Goal: Task Accomplishment & Management: Complete application form

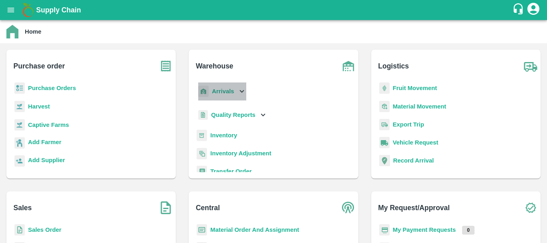
click at [220, 92] on b "Arrivals" at bounding box center [223, 91] width 22 height 6
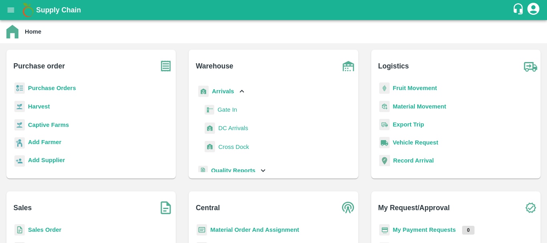
click at [230, 125] on span "DC Arrivals" at bounding box center [233, 128] width 30 height 9
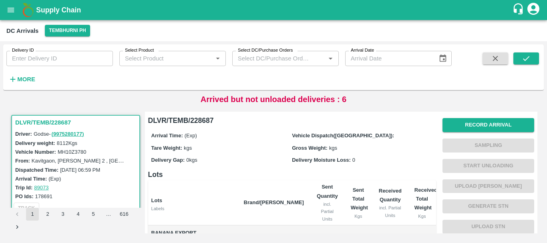
click at [307, 218] on th "Brand/[PERSON_NAME]" at bounding box center [274, 202] width 73 height 45
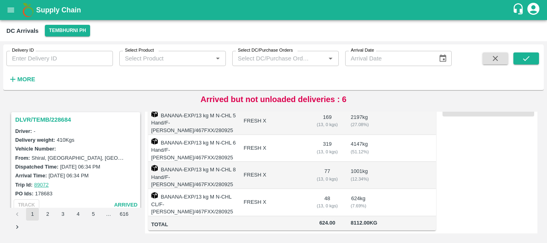
scroll to position [108, 0]
click at [55, 122] on h3 "DLVR/TEMB/228684" at bounding box center [76, 119] width 123 height 10
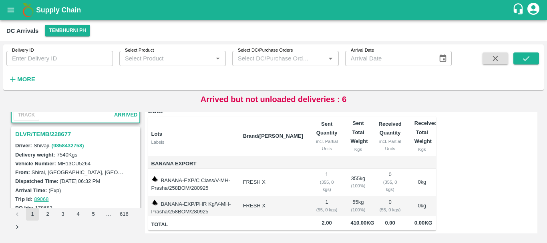
scroll to position [196, 0]
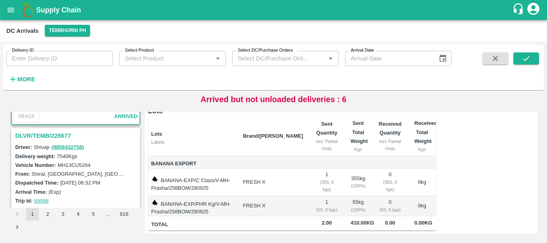
click at [61, 134] on h3 "DLVR/TEMB/228677" at bounding box center [76, 136] width 123 height 10
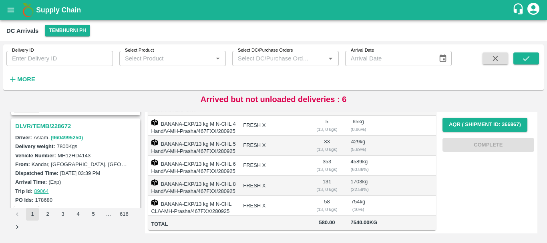
scroll to position [414, 0]
click at [55, 124] on h3 "DLVR/TEMB/228672" at bounding box center [76, 128] width 123 height 10
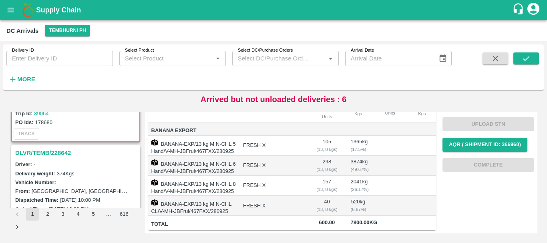
scroll to position [494, 0]
click at [50, 149] on h3 "DLVR/TEMB/228642" at bounding box center [76, 152] width 123 height 10
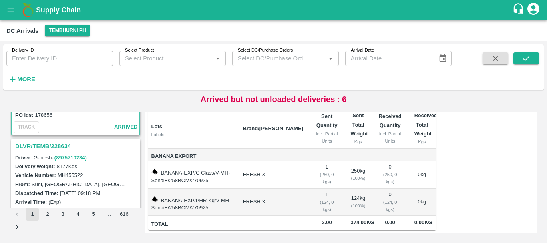
scroll to position [606, 0]
click at [61, 148] on h3 "DLVR/TEMB/228634" at bounding box center [76, 146] width 123 height 10
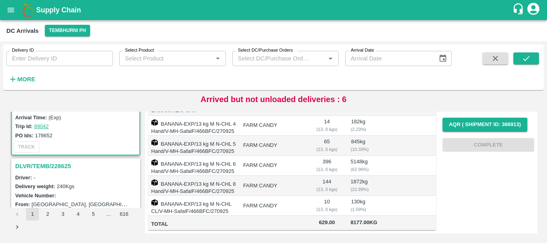
scroll to position [694, 0]
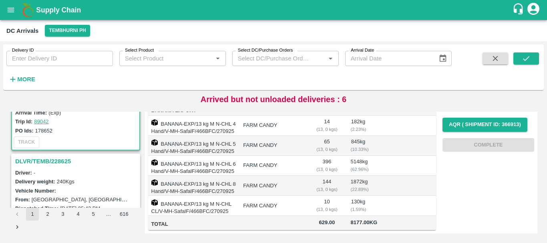
click at [45, 157] on h3 "DLVR/TEMB/228625" at bounding box center [76, 161] width 123 height 10
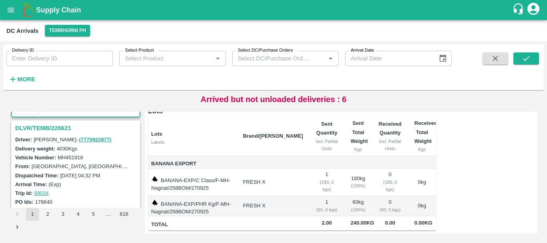
click at [56, 127] on h3 "DLVR/TEMB/228621" at bounding box center [76, 128] width 123 height 10
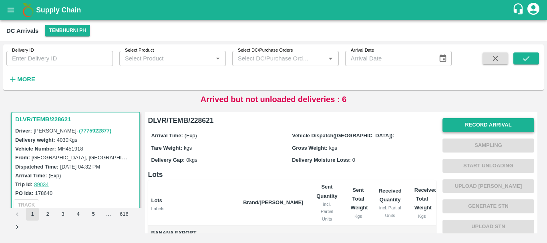
scroll to position [971, 0]
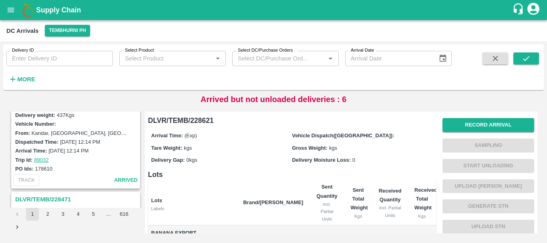
click at [377, 139] on div "Vehicle Dispatch([GEOGRAPHIC_DATA]):" at bounding box center [362, 135] width 141 height 9
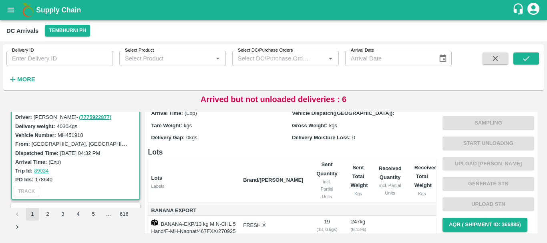
scroll to position [854, 0]
click at [284, 147] on h6 "Lots" at bounding box center [292, 152] width 288 height 11
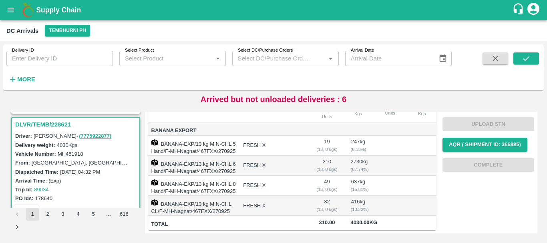
scroll to position [0, 0]
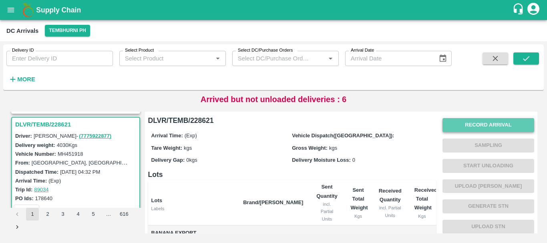
click at [455, 127] on button "Record Arrival" at bounding box center [489, 125] width 92 height 14
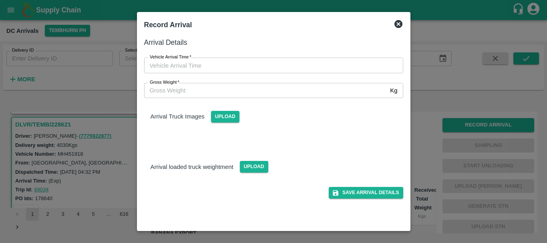
type input "DD/MM/YYYY hh:mm aa"
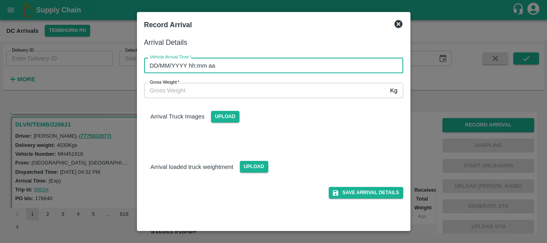
click at [342, 69] on input "DD/MM/YYYY hh:mm aa" at bounding box center [271, 65] width 254 height 15
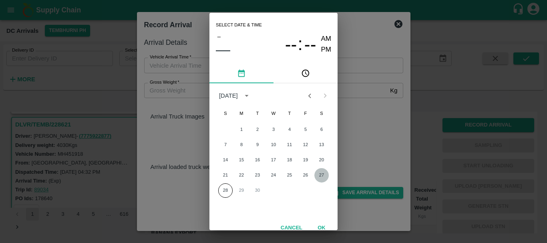
click at [323, 172] on button "27" at bounding box center [322, 175] width 14 height 14
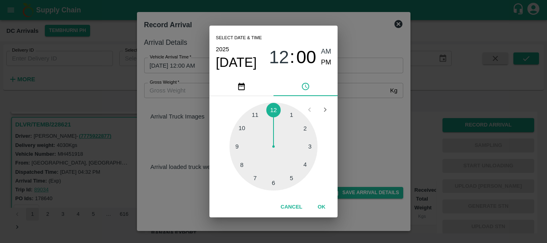
click at [271, 182] on div at bounding box center [274, 147] width 88 height 88
click at [329, 62] on span "PM" at bounding box center [326, 62] width 10 height 11
type input "[DATE] 06:00 PM"
click at [359, 103] on div "Select date & time [DATE] 06 : 00 AM PM 05 10 15 20 25 30 35 40 45 50 55 00 Can…" at bounding box center [273, 121] width 547 height 243
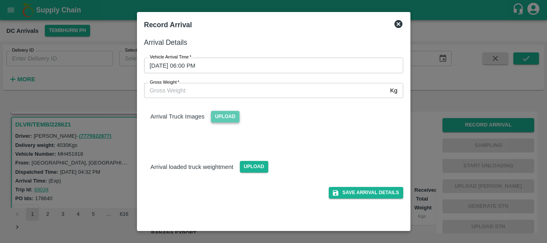
click at [218, 121] on span "Upload" at bounding box center [225, 117] width 28 height 12
click at [0, 0] on input "Upload" at bounding box center [0, 0] width 0 height 0
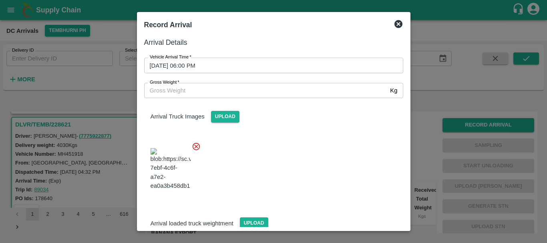
scroll to position [43, 0]
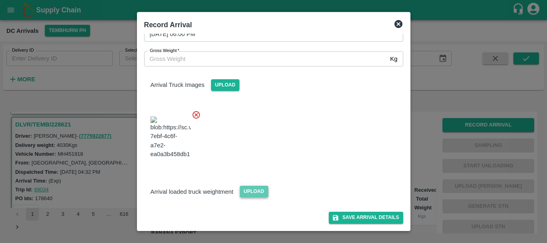
click at [252, 189] on span "Upload" at bounding box center [254, 192] width 28 height 12
click at [0, 0] on input "Upload" at bounding box center [0, 0] width 0 height 0
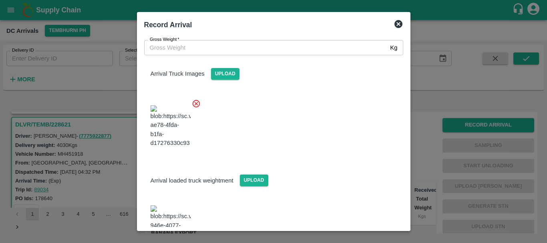
scroll to position [81, 0]
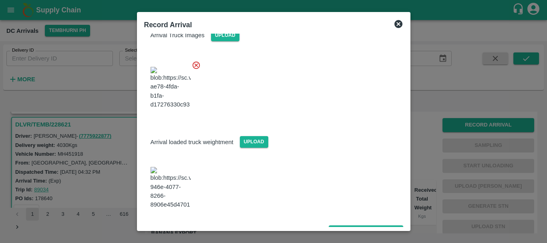
click at [180, 183] on img at bounding box center [171, 188] width 40 height 42
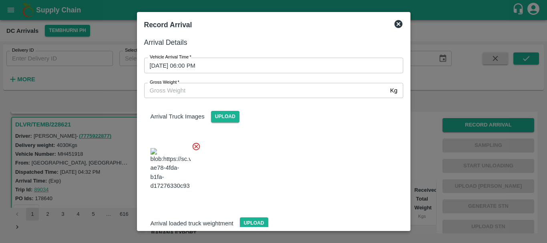
click at [201, 87] on input "Gross Weight   *" at bounding box center [265, 90] width 243 height 15
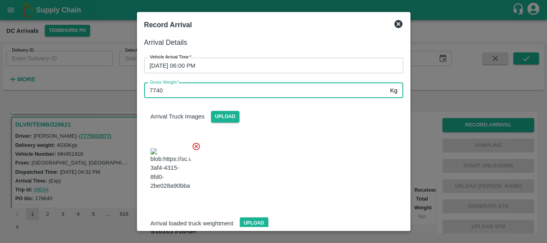
type input "7740"
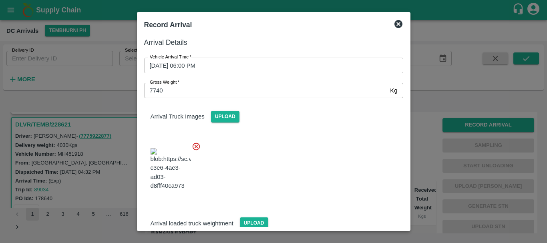
click at [289, 150] on div at bounding box center [271, 166] width 266 height 63
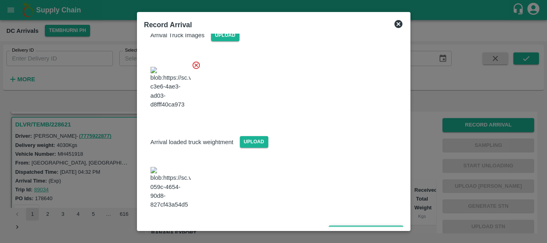
click at [346, 226] on button "Save Arrival Details" at bounding box center [366, 232] width 74 height 12
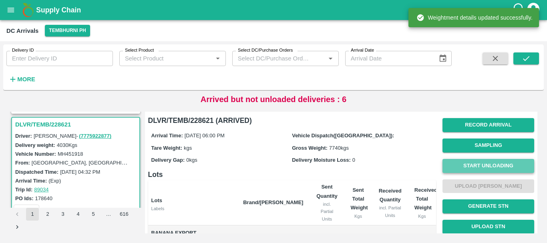
click at [453, 163] on button "Start Unloading" at bounding box center [489, 166] width 92 height 14
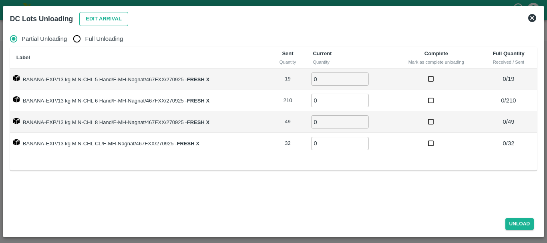
click at [94, 20] on button "Edit Arrival" at bounding box center [103, 19] width 49 height 14
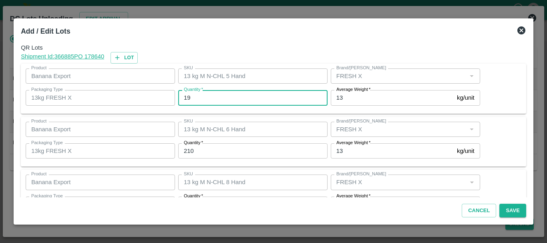
click at [218, 99] on input "19" at bounding box center [252, 97] width 149 height 15
type input "1"
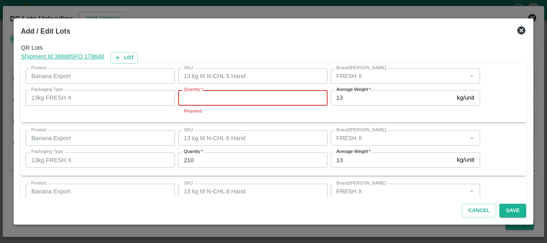
click at [218, 99] on input "Quantity   *" at bounding box center [252, 97] width 149 height 15
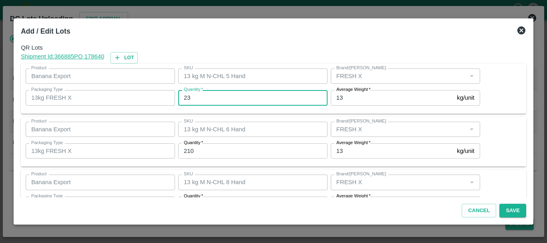
type input "23"
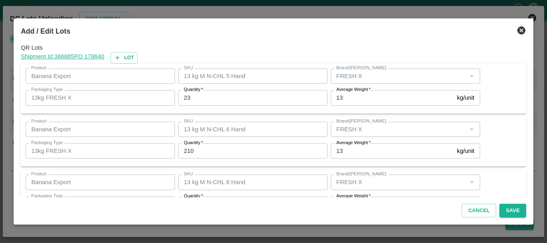
click at [210, 145] on input "210" at bounding box center [252, 150] width 149 height 15
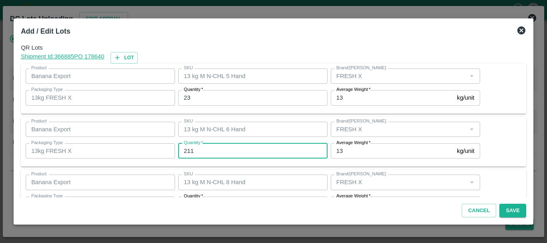
type input "211"
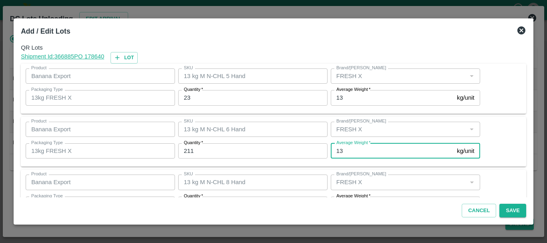
scroll to position [14, 0]
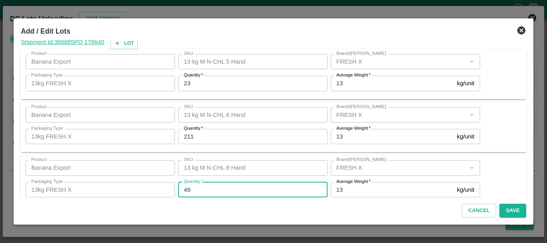
click at [198, 192] on input "49" at bounding box center [252, 189] width 149 height 15
type input "4"
type input "42"
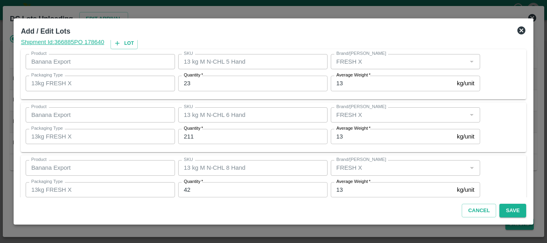
scroll to position [82, 0]
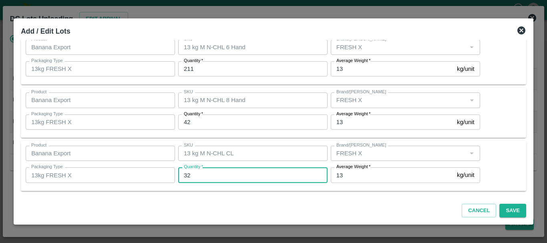
click at [198, 181] on input "32" at bounding box center [252, 175] width 149 height 15
type input "34"
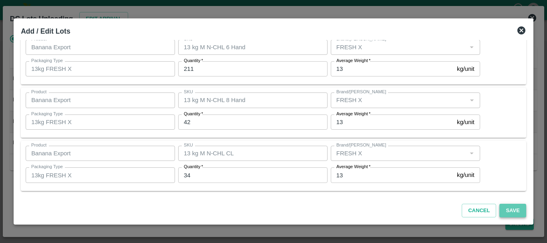
click at [504, 208] on button "Save" at bounding box center [513, 211] width 26 height 14
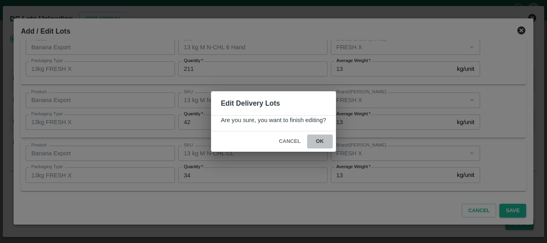
click at [327, 140] on button "ok" at bounding box center [320, 142] width 26 height 14
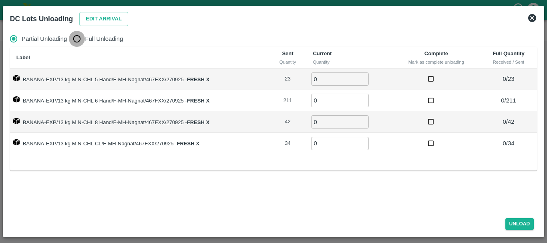
click at [84, 37] on input "Full Unloading" at bounding box center [77, 39] width 16 height 16
radio input "true"
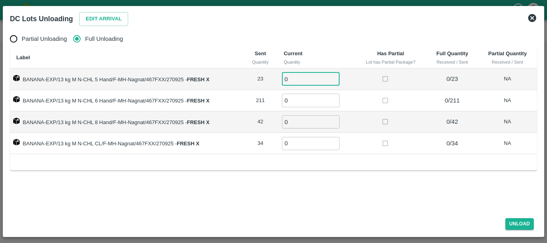
click at [313, 75] on input "0" at bounding box center [311, 79] width 58 height 13
type input "023"
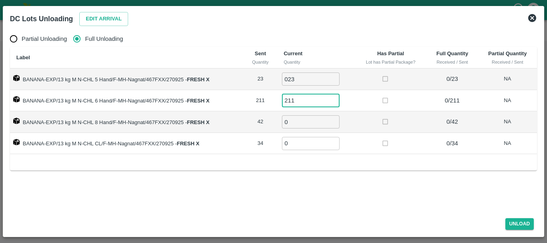
type input "211"
type input "42"
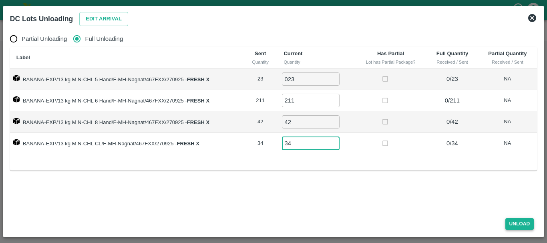
type input "34"
click at [521, 226] on button "Unload" at bounding box center [520, 224] width 29 height 12
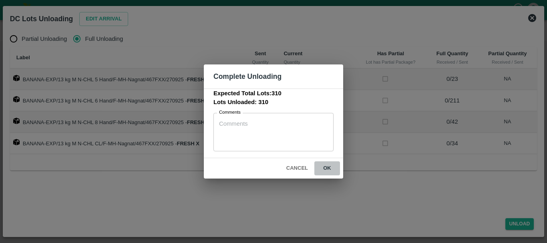
click at [333, 170] on button "ok" at bounding box center [328, 168] width 26 height 14
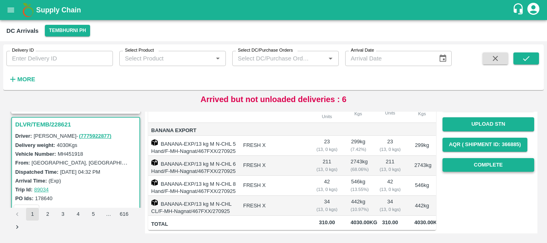
scroll to position [0, 0]
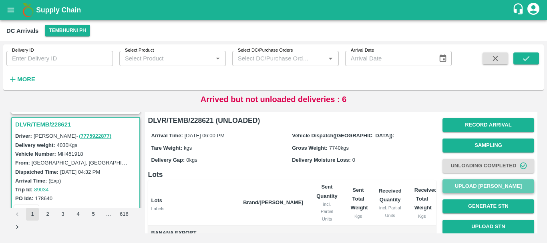
click at [466, 185] on button "Upload [PERSON_NAME]" at bounding box center [489, 187] width 92 height 14
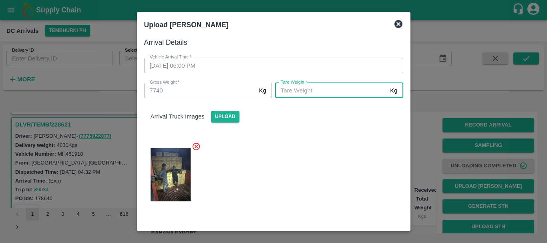
click at [331, 93] on input "[PERSON_NAME]   *" at bounding box center [331, 90] width 112 height 15
type input "5300"
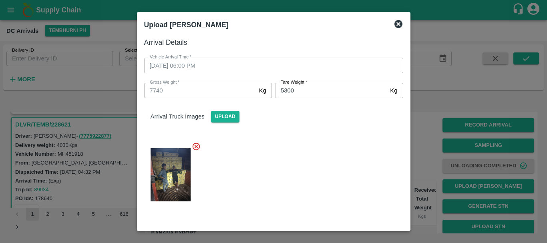
click at [321, 129] on div "Arrival Truck Images Upload" at bounding box center [271, 154] width 266 height 124
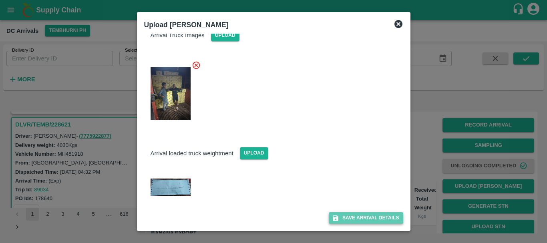
click at [343, 218] on button "Save Arrival Details" at bounding box center [366, 218] width 74 height 12
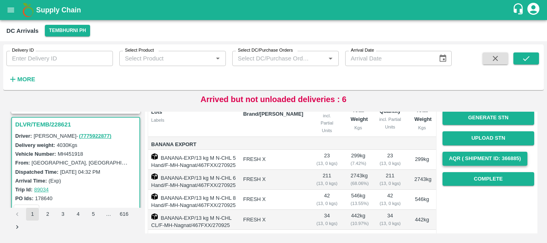
scroll to position [88, 0]
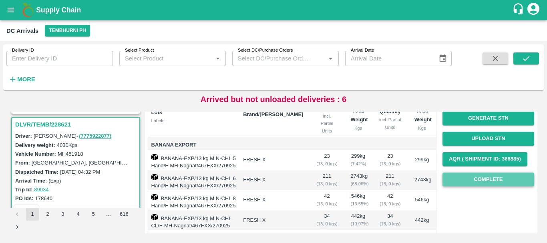
click at [456, 183] on button "Complete" at bounding box center [489, 180] width 92 height 14
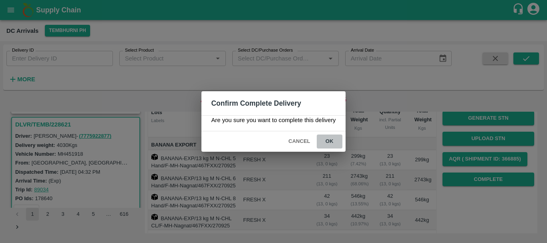
click at [324, 145] on button "ok" at bounding box center [330, 142] width 26 height 14
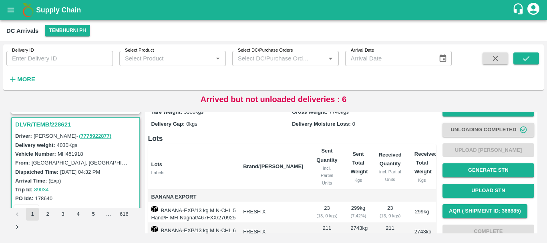
scroll to position [0, 0]
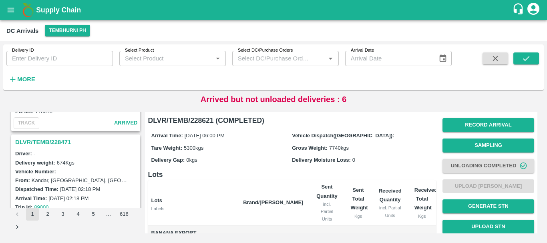
click at [53, 141] on h3 "DLVR/TEMB/228471" at bounding box center [76, 142] width 123 height 10
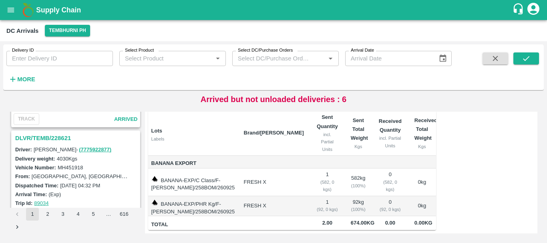
scroll to position [821, 0]
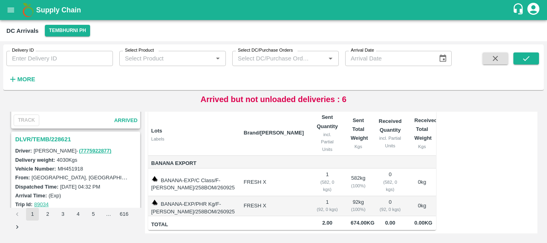
click at [60, 139] on h3 "DLVR/TEMB/228621" at bounding box center [76, 139] width 123 height 10
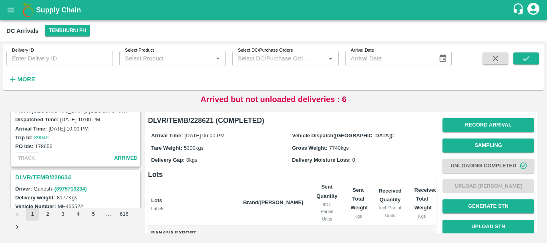
scroll to position [573, 0]
click at [57, 173] on h3 "DLVR/TEMB/228634" at bounding box center [76, 178] width 123 height 10
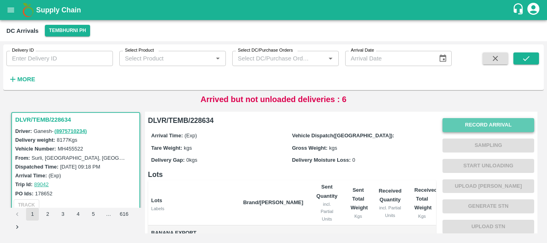
click at [457, 122] on button "Record Arrival" at bounding box center [489, 125] width 92 height 14
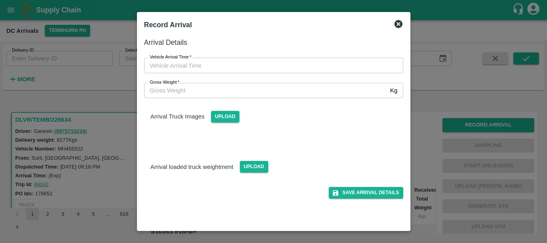
type input "DD/MM/YYYY hh:mm aa"
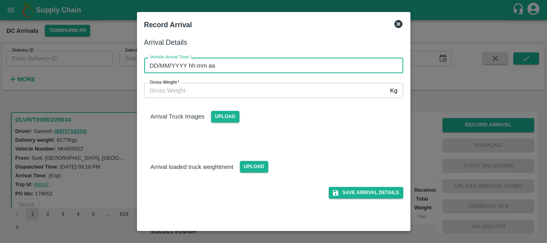
click at [321, 71] on input "DD/MM/YYYY hh:mm aa" at bounding box center [271, 65] width 254 height 15
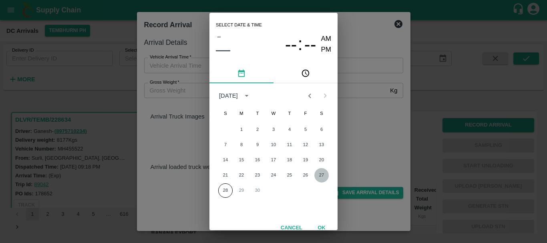
click at [320, 177] on button "27" at bounding box center [322, 175] width 14 height 14
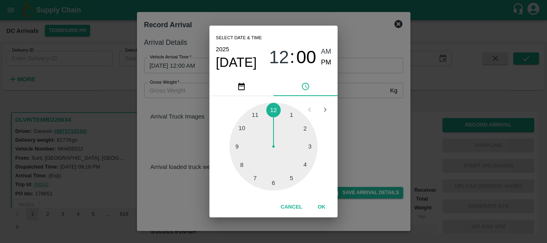
click at [273, 106] on div at bounding box center [274, 147] width 88 height 88
click at [274, 179] on div at bounding box center [274, 147] width 88 height 88
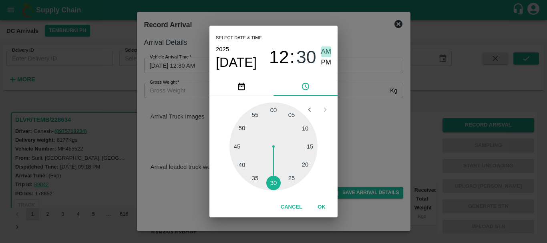
click at [325, 57] on span "AM" at bounding box center [326, 51] width 10 height 11
click at [325, 66] on span "PM" at bounding box center [326, 62] width 10 height 11
type input "[DATE] 12:30 PM"
click at [361, 89] on div "Select date & time [DATE] 12 : 30 AM PM 05 10 15 20 25 30 35 40 45 50 55 00 Can…" at bounding box center [273, 121] width 547 height 243
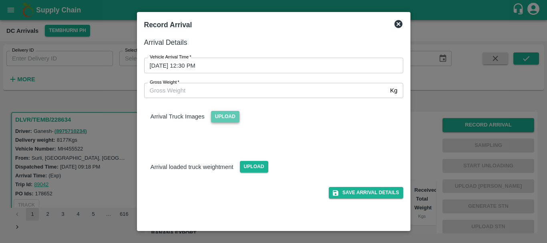
click at [219, 117] on span "Upload" at bounding box center [225, 117] width 28 height 12
click at [0, 0] on input "Upload" at bounding box center [0, 0] width 0 height 0
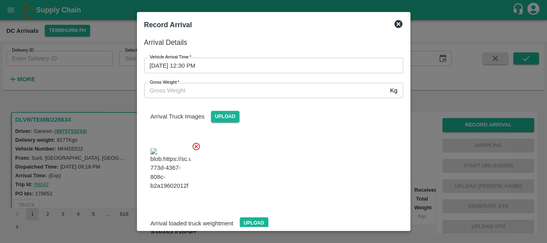
scroll to position [43, 0]
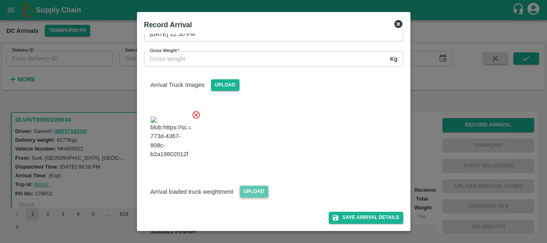
click at [247, 194] on span "Upload" at bounding box center [254, 192] width 28 height 12
click at [0, 0] on input "Upload" at bounding box center [0, 0] width 0 height 0
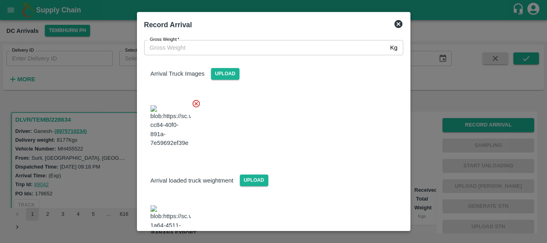
scroll to position [87, 0]
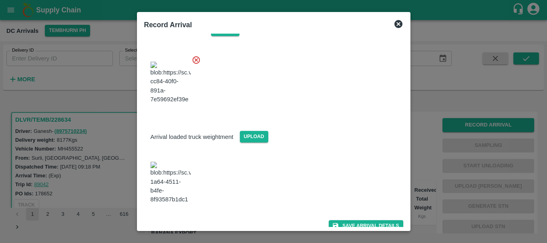
click at [174, 187] on img at bounding box center [171, 183] width 40 height 42
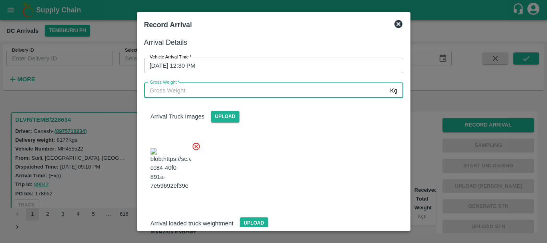
click at [200, 87] on input "Gross Weight   *" at bounding box center [265, 90] width 243 height 15
type input "14330"
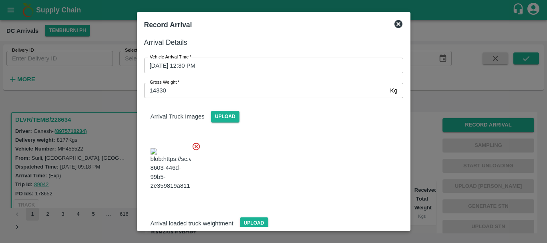
click at [264, 144] on div at bounding box center [271, 166] width 266 height 63
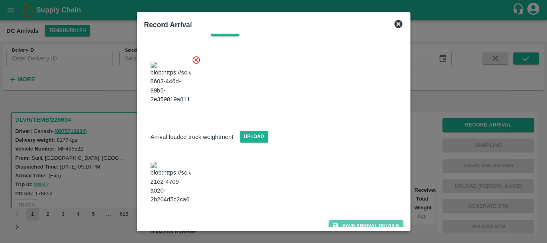
click at [339, 220] on button "Save Arrival Details" at bounding box center [366, 226] width 74 height 12
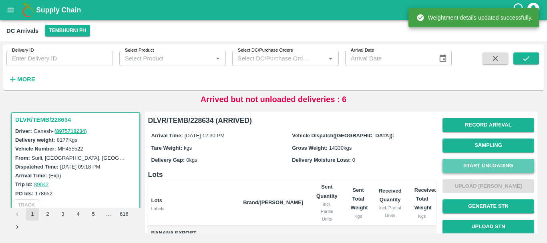
click at [489, 164] on button "Start Unloading" at bounding box center [489, 166] width 92 height 14
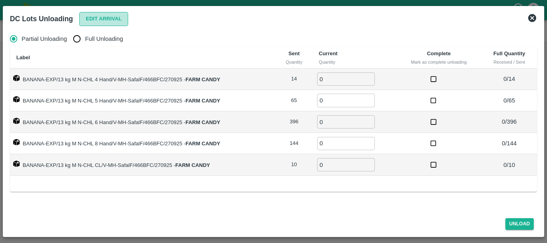
click at [115, 18] on button "Edit Arrival" at bounding box center [103, 19] width 49 height 14
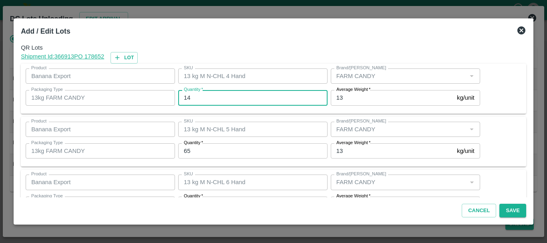
click at [206, 95] on input "14" at bounding box center [252, 97] width 149 height 15
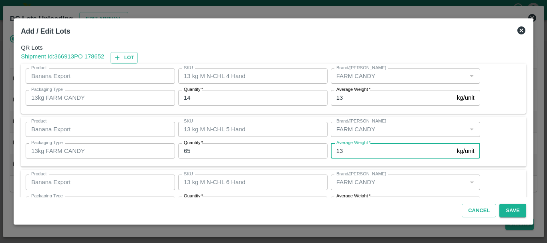
scroll to position [14, 0]
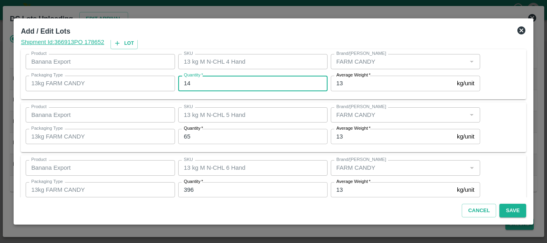
click at [206, 88] on input "14" at bounding box center [252, 83] width 149 height 15
type input "1"
type input "11"
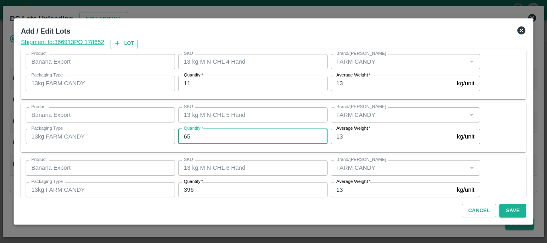
click at [211, 142] on input "65" at bounding box center [252, 136] width 149 height 15
type input "6"
type input "48"
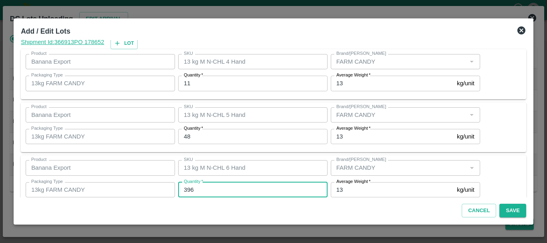
click at [211, 192] on input "396" at bounding box center [252, 189] width 149 height 15
click at [211, 192] on input "3" at bounding box center [252, 189] width 149 height 15
type input "398"
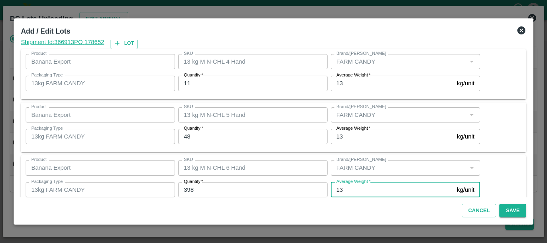
scroll to position [135, 0]
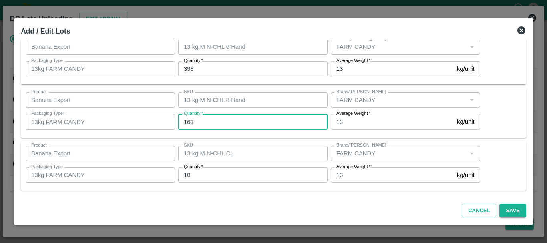
type input "163"
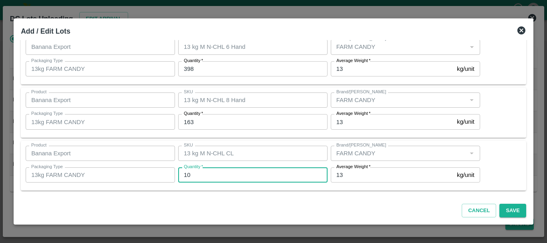
click at [205, 176] on input "10" at bounding box center [252, 175] width 149 height 15
type input "1"
type input "9"
click at [510, 211] on button "Save" at bounding box center [513, 211] width 26 height 14
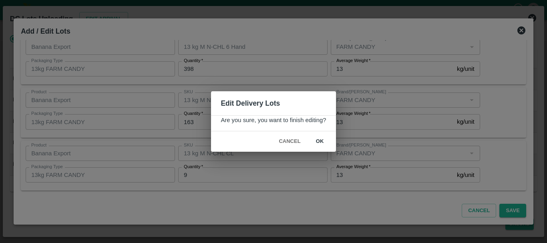
click at [324, 137] on button "ok" at bounding box center [320, 142] width 26 height 14
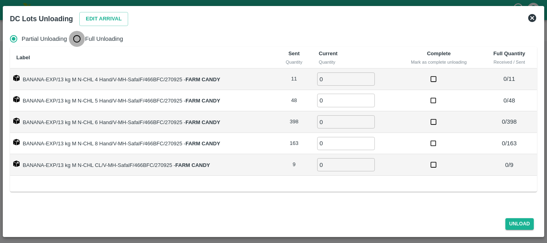
click at [81, 32] on input "Full Unloading" at bounding box center [77, 39] width 16 height 16
radio input "true"
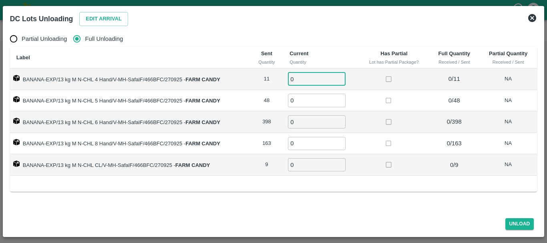
click at [324, 77] on input "0" at bounding box center [317, 79] width 58 height 13
type input "011"
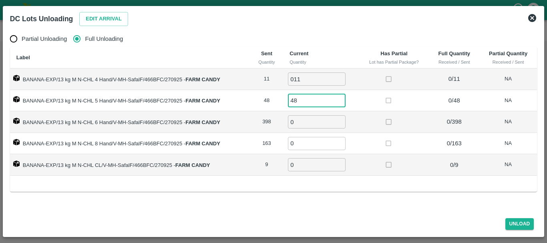
type input "48"
type input "398"
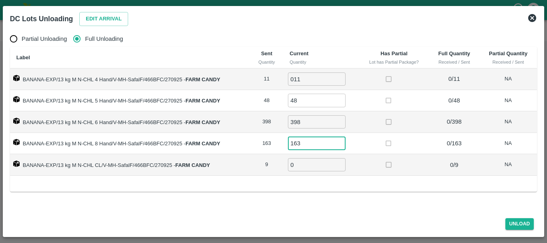
type input "163"
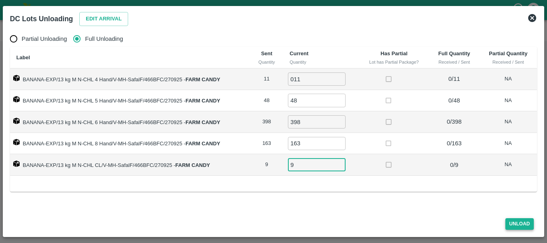
type input "9"
click at [517, 222] on button "Unload" at bounding box center [520, 224] width 29 height 12
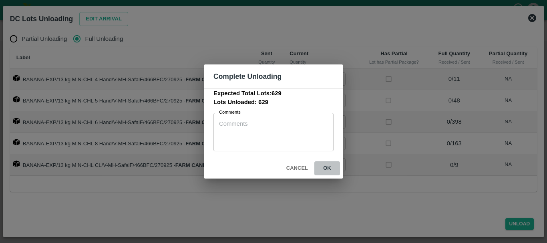
click at [319, 167] on button "ok" at bounding box center [328, 168] width 26 height 14
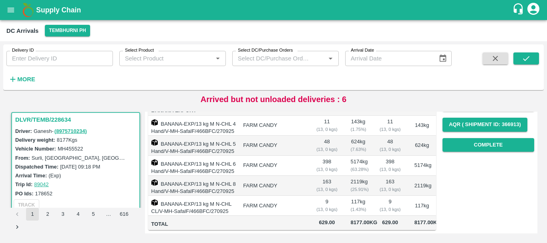
scroll to position [0, 0]
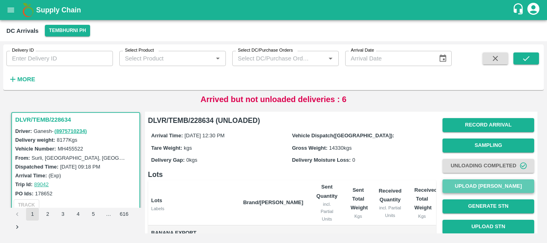
click at [473, 185] on button "Upload [PERSON_NAME]" at bounding box center [489, 187] width 92 height 14
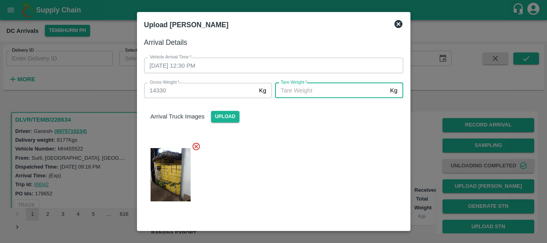
click at [301, 86] on input "[PERSON_NAME]   *" at bounding box center [331, 90] width 112 height 15
type input "5420"
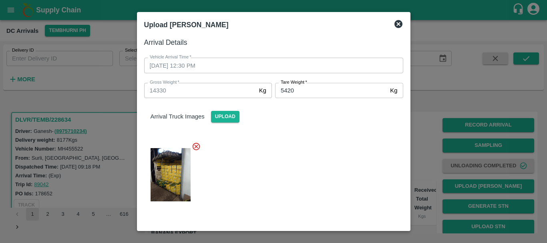
click at [302, 131] on div "Arrival Truck Images Upload" at bounding box center [271, 154] width 266 height 124
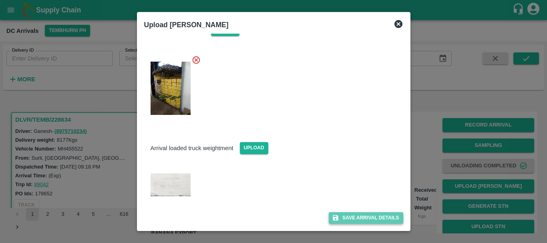
click at [347, 216] on button "Save Arrival Details" at bounding box center [366, 218] width 74 height 12
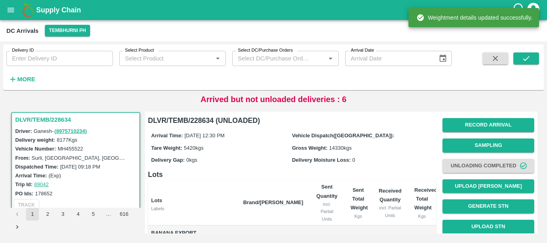
scroll to position [166, 0]
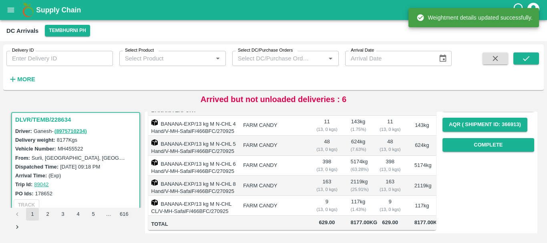
click at [362, 196] on td "117 kg ( 1.43 %)" at bounding box center [359, 206] width 28 height 20
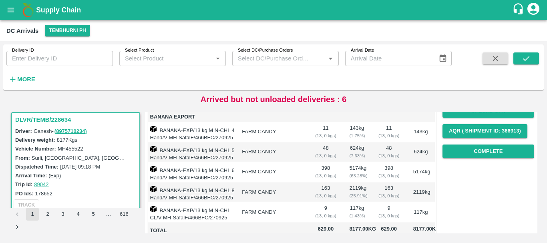
scroll to position [116, 0]
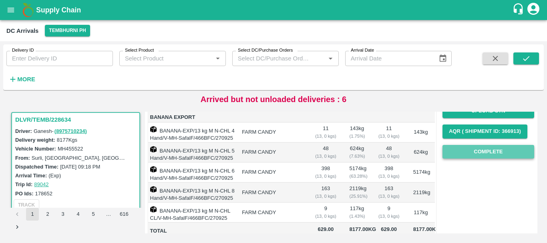
click at [460, 149] on button "Complete" at bounding box center [489, 152] width 92 height 14
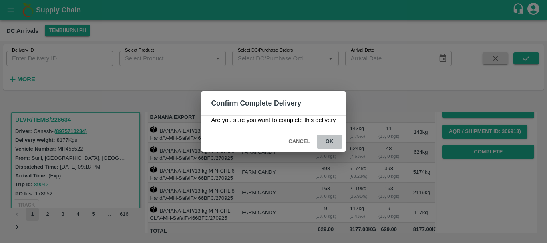
click at [326, 147] on button "ok" at bounding box center [330, 142] width 26 height 14
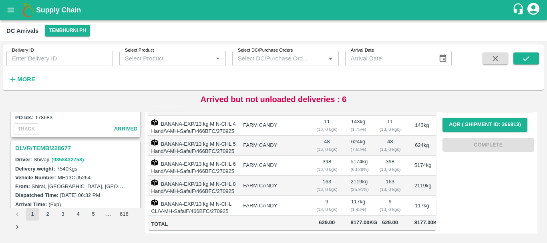
scroll to position [184, 0]
click at [58, 149] on h3 "DLVR/TEMB/228677" at bounding box center [76, 148] width 123 height 10
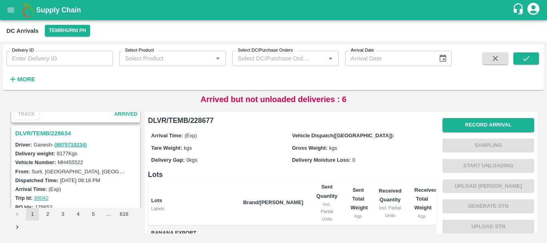
scroll to position [618, 0]
click at [61, 134] on h3 "DLVR/TEMB/228634" at bounding box center [76, 134] width 123 height 10
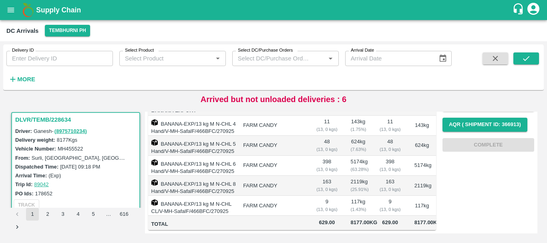
scroll to position [166, 0]
drag, startPoint x: 353, startPoint y: 171, endPoint x: 335, endPoint y: 169, distance: 19.0
click at [335, 186] on div "( 13, 0 kgs)" at bounding box center [327, 189] width 22 height 7
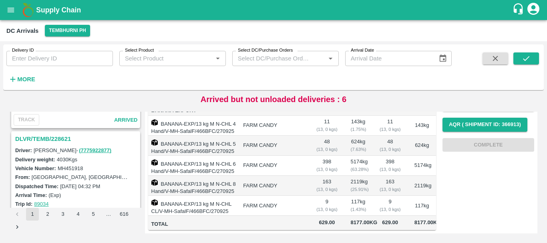
scroll to position [821, 0]
click at [54, 138] on h3 "DLVR/TEMB/228621" at bounding box center [76, 139] width 123 height 10
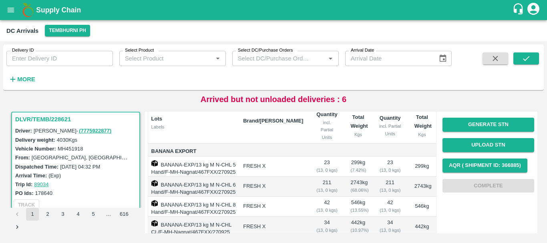
scroll to position [8, 0]
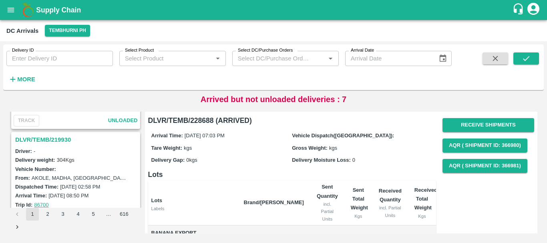
scroll to position [1228, 0]
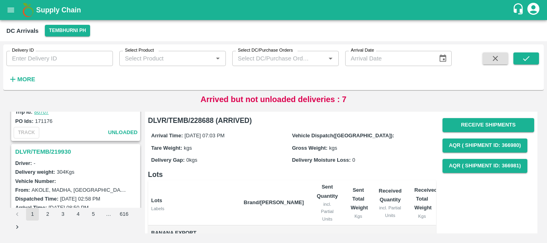
click at [57, 153] on h3 "DLVR/TEMB/219930" at bounding box center [76, 152] width 123 height 10
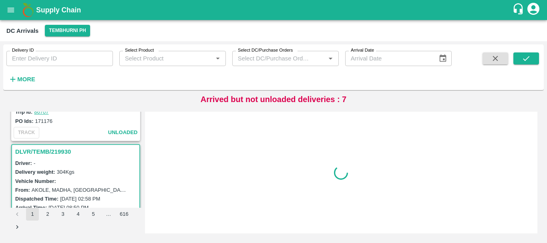
scroll to position [1260, 0]
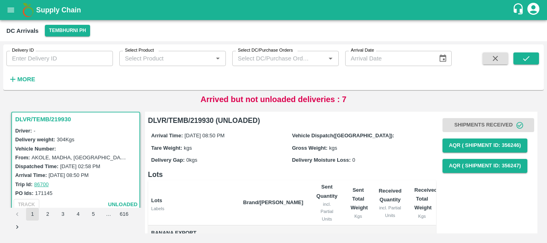
click at [315, 184] on th "Sent Quantity incl. Partial Units" at bounding box center [327, 202] width 34 height 45
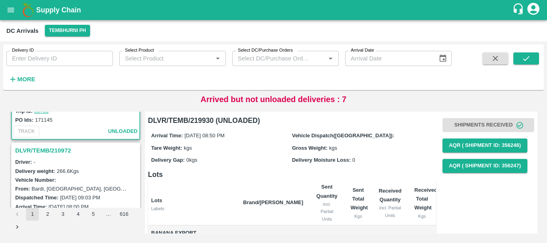
scroll to position [1334, 0]
click at [51, 152] on h3 "DLVR/TEMB/210972" at bounding box center [76, 150] width 123 height 10
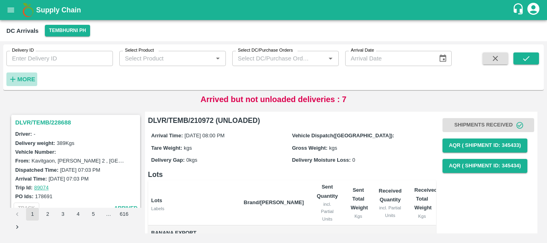
click at [24, 78] on strong "More" at bounding box center [26, 79] width 18 height 6
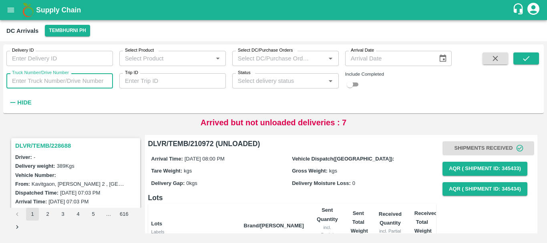
click at [94, 81] on input "Truck Number/Drive Number" at bounding box center [59, 80] width 107 height 15
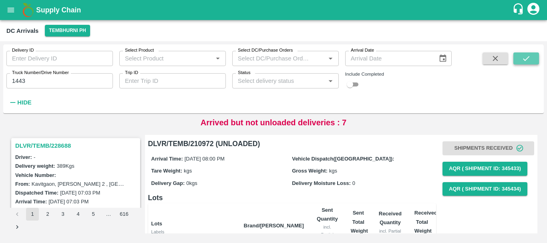
click at [523, 55] on icon "submit" at bounding box center [526, 58] width 9 height 9
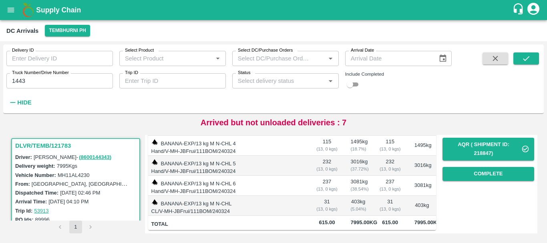
scroll to position [162, 0]
drag, startPoint x: 328, startPoint y: 197, endPoint x: 276, endPoint y: 193, distance: 51.9
click at [276, 196] on td at bounding box center [273, 206] width 73 height 20
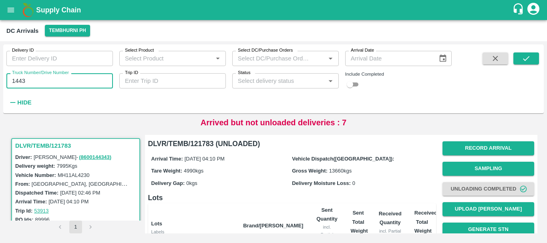
click at [52, 84] on input "1443" at bounding box center [59, 80] width 107 height 15
type input "1"
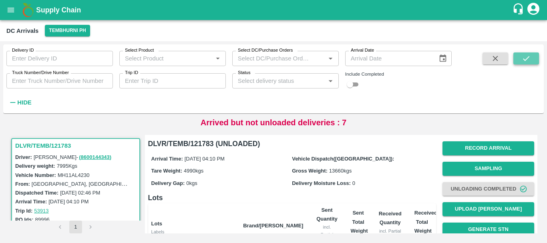
click at [523, 58] on icon "submit" at bounding box center [526, 58] width 9 height 9
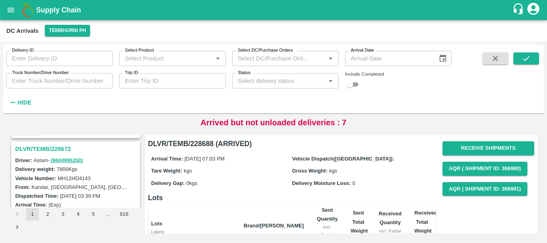
scroll to position [517, 0]
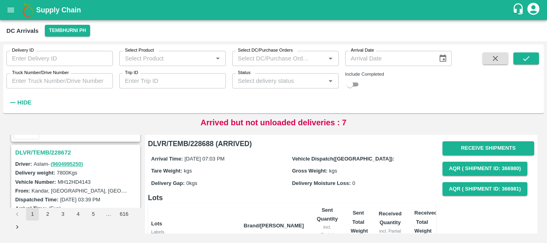
click at [60, 156] on h3 "DLVR/TEMB/228672" at bounding box center [76, 152] width 123 height 10
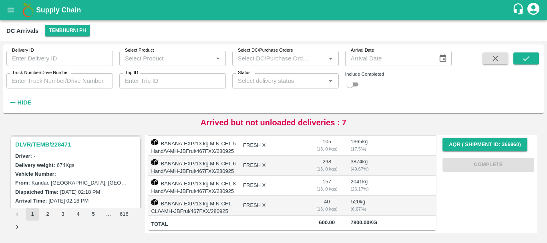
scroll to position [943, 0]
click at [52, 148] on h3 "DLVR/TEMB/228471" at bounding box center [76, 145] width 123 height 10
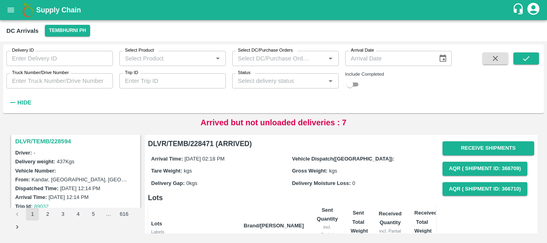
scroll to position [842, 0]
click at [57, 141] on h3 "DLVR/TEMB/228594" at bounding box center [76, 142] width 123 height 10
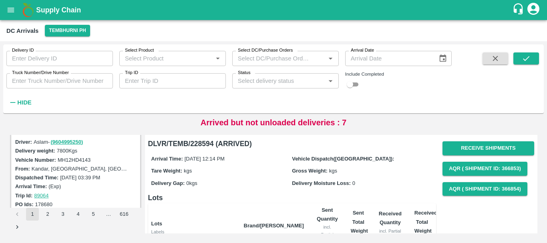
scroll to position [514, 0]
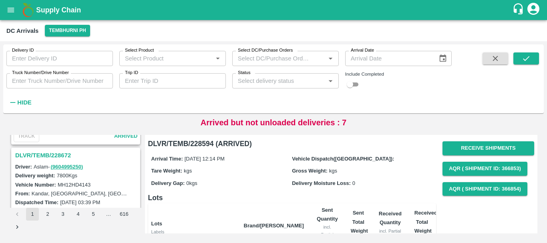
click at [71, 155] on h3 "DLVR/TEMB/228672" at bounding box center [76, 155] width 123 height 10
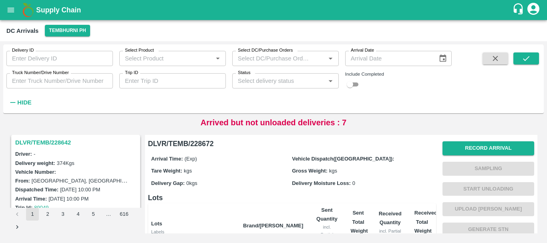
scroll to position [640, 0]
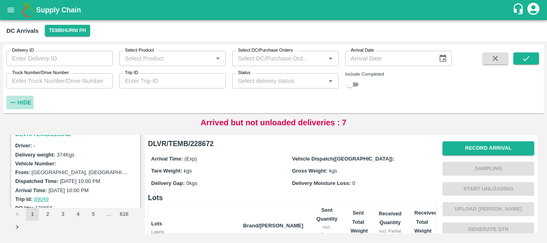
click at [30, 106] on strong "Hide" at bounding box center [24, 102] width 14 height 6
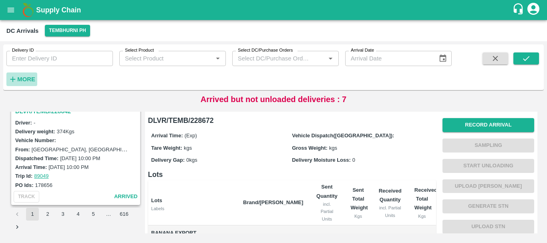
click at [31, 78] on strong "More" at bounding box center [26, 79] width 18 height 6
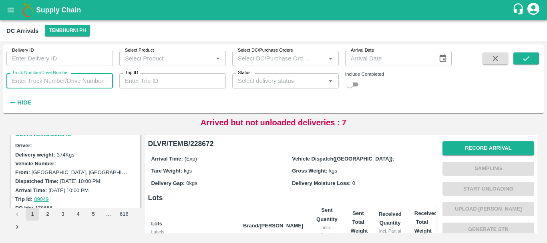
click at [63, 83] on input "Truck Number/Drive Number" at bounding box center [59, 80] width 107 height 15
type input "6060"
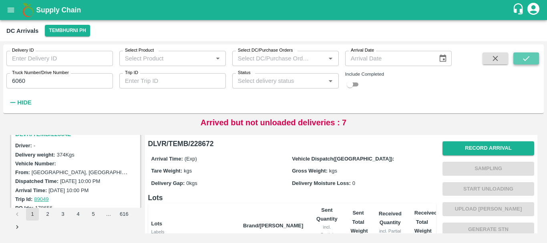
click at [529, 64] on button "submit" at bounding box center [527, 58] width 26 height 12
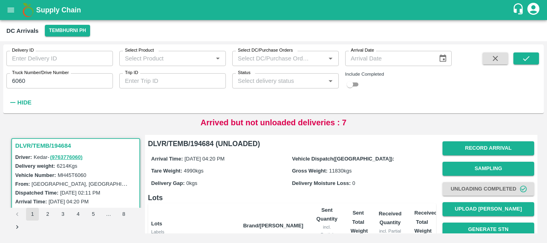
click at [359, 79] on div "Include Completed" at bounding box center [398, 81] width 107 height 17
click at [359, 82] on input "checkbox" at bounding box center [350, 85] width 29 height 10
click at [353, 87] on input "checkbox" at bounding box center [356, 85] width 29 height 10
checkbox input "false"
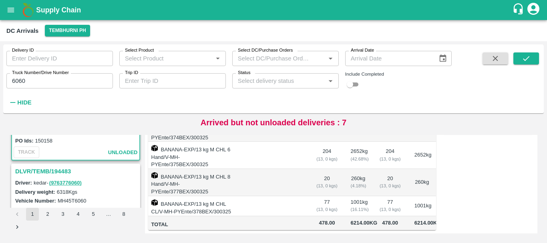
scroll to position [79, 0]
click at [50, 170] on h3 "DLVR/TEMB/194483" at bounding box center [76, 171] width 123 height 10
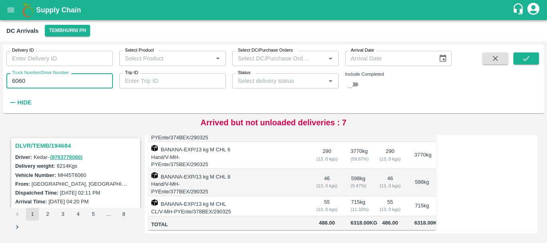
click at [56, 86] on input "6060" at bounding box center [59, 80] width 107 height 15
type input "6"
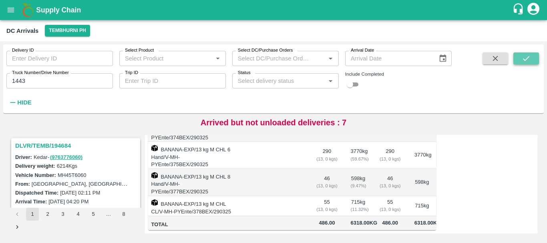
click at [525, 59] on icon "submit" at bounding box center [526, 58] width 9 height 9
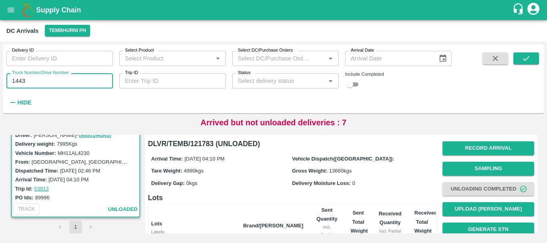
click at [42, 80] on input "1443" at bounding box center [59, 80] width 107 height 15
type input "1"
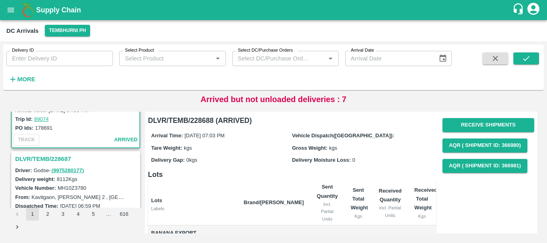
scroll to position [64, 0]
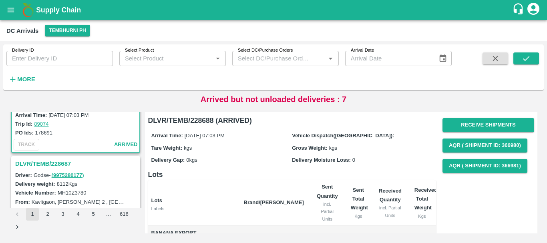
click at [64, 161] on h3 "DLVR/TEMB/228687" at bounding box center [76, 164] width 123 height 10
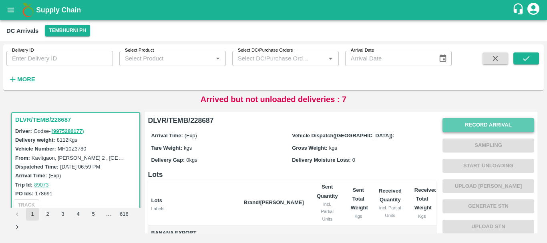
click at [454, 127] on button "Record Arrival" at bounding box center [489, 125] width 92 height 14
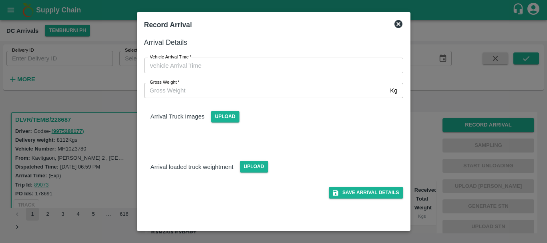
type input "DD/MM/YYYY hh:mm aa"
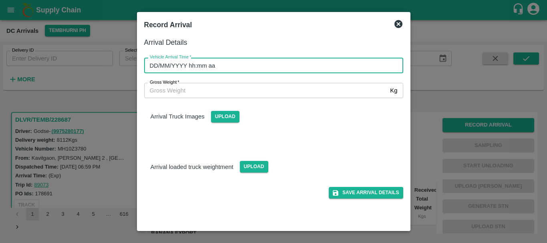
click at [313, 63] on input "DD/MM/YYYY hh:mm aa" at bounding box center [271, 65] width 254 height 15
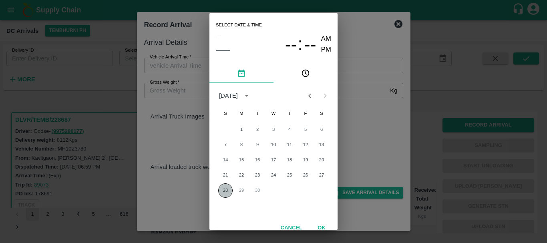
click at [226, 192] on button "28" at bounding box center [225, 191] width 14 height 14
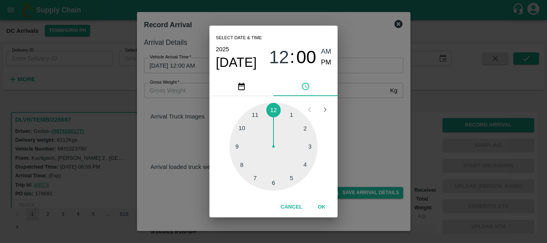
click at [291, 179] on div at bounding box center [274, 147] width 88 height 88
click at [273, 183] on div at bounding box center [274, 147] width 88 height 88
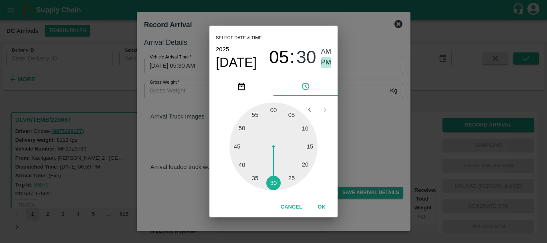
click at [324, 65] on span "PM" at bounding box center [326, 62] width 10 height 11
type input "28/09/2025 05:30 PM"
click at [355, 121] on div "Select date & time 2025 Sep 28 05 : 30 AM PM 05 10 15 20 25 30 35 40 45 50 55 0…" at bounding box center [273, 121] width 547 height 243
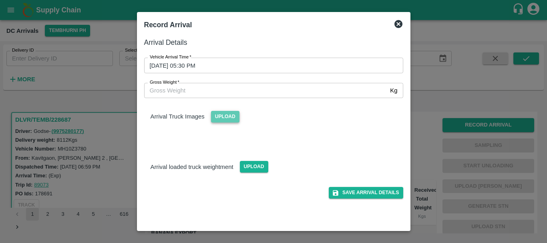
click at [236, 121] on span "Upload" at bounding box center [225, 117] width 28 height 12
click at [0, 0] on input "Upload" at bounding box center [0, 0] width 0 height 0
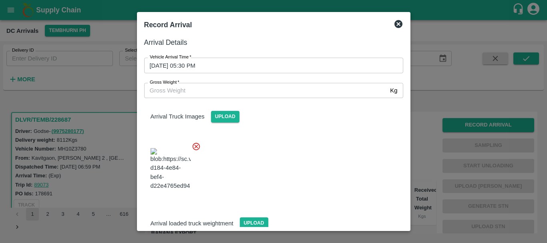
scroll to position [61, 0]
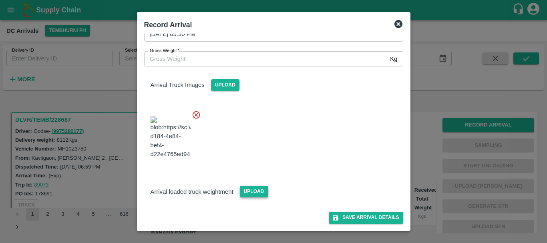
click at [252, 192] on span "Upload" at bounding box center [254, 192] width 28 height 12
click at [0, 0] on input "Upload" at bounding box center [0, 0] width 0 height 0
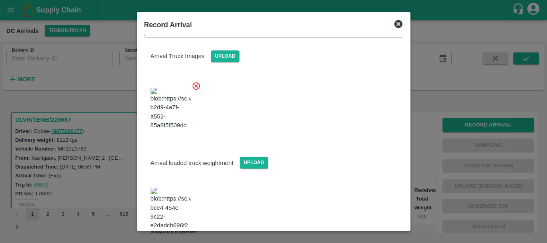
scroll to position [92, 0]
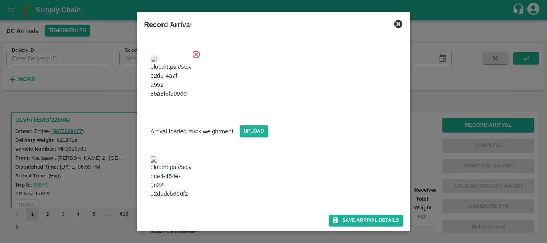
click at [168, 190] on img at bounding box center [171, 177] width 40 height 42
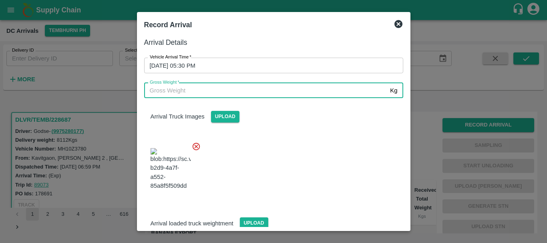
click at [200, 94] on input "Gross Weight   *" at bounding box center [265, 90] width 243 height 15
type input "14250"
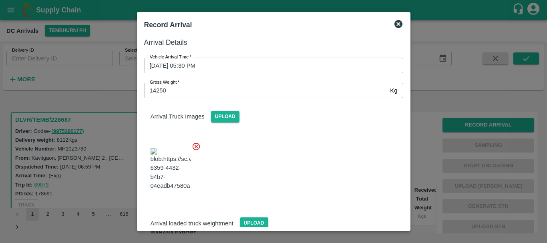
click at [323, 172] on div at bounding box center [271, 166] width 266 height 63
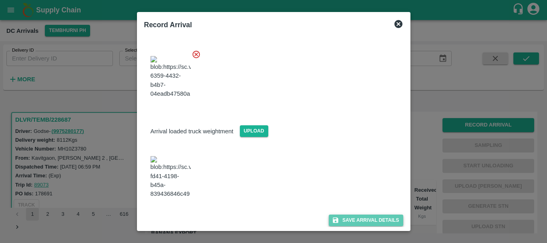
click at [346, 215] on button "Save Arrival Details" at bounding box center [366, 221] width 74 height 12
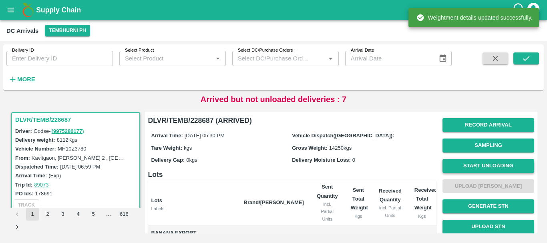
click at [450, 161] on button "Start Unloading" at bounding box center [489, 166] width 92 height 14
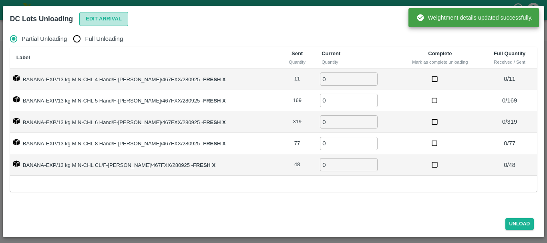
click at [99, 16] on button "Edit Arrival" at bounding box center [103, 19] width 49 height 14
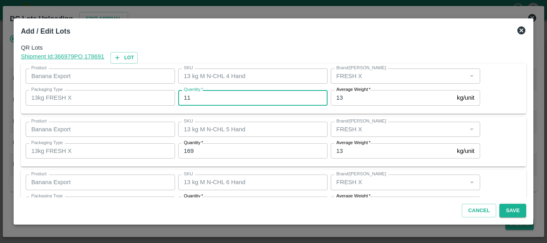
click at [205, 102] on input "11" at bounding box center [252, 97] width 149 height 15
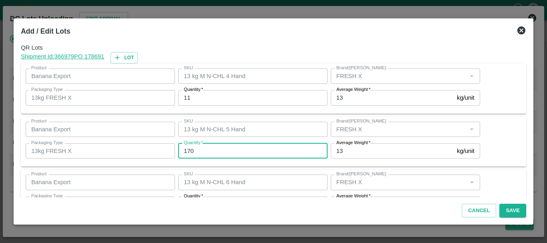
type input "170"
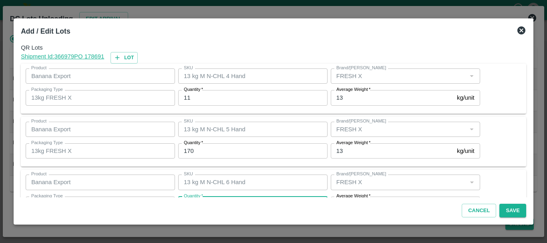
scroll to position [14, 0]
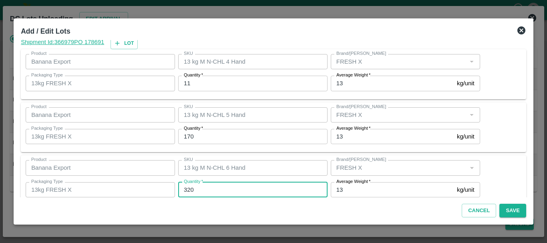
type input "320"
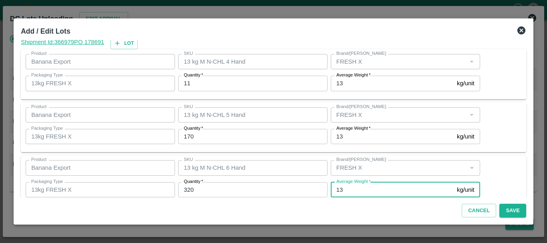
scroll to position [135, 0]
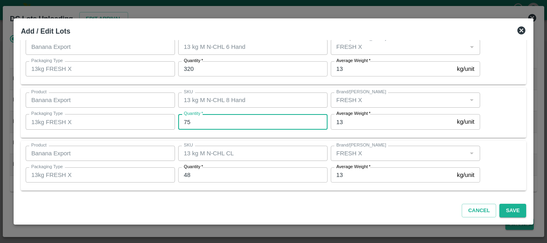
type input "75"
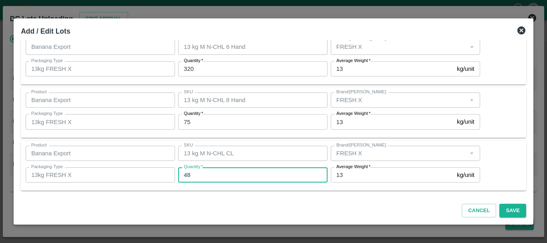
click at [209, 177] on input "48" at bounding box center [252, 175] width 149 height 15
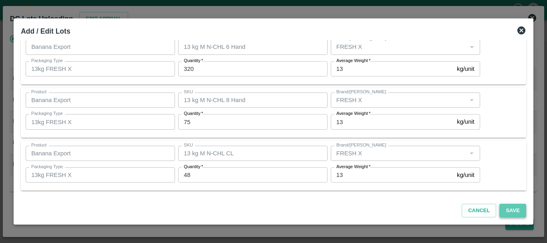
click at [505, 207] on button "Save" at bounding box center [513, 211] width 26 height 14
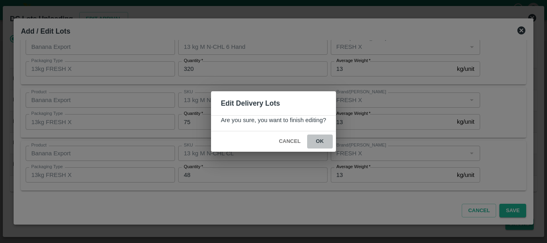
click at [325, 146] on button "ok" at bounding box center [320, 142] width 26 height 14
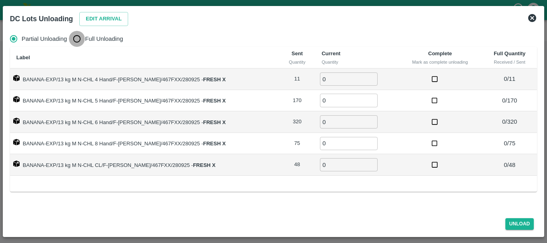
click at [77, 42] on input "Full Unloading" at bounding box center [77, 39] width 16 height 16
radio input "true"
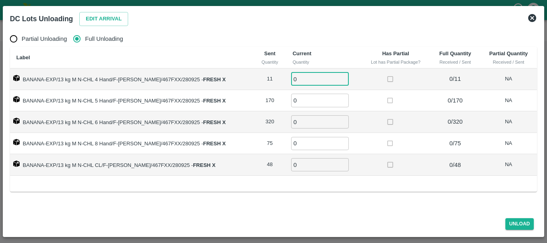
click at [314, 78] on input "0" at bounding box center [320, 79] width 58 height 13
type input "011"
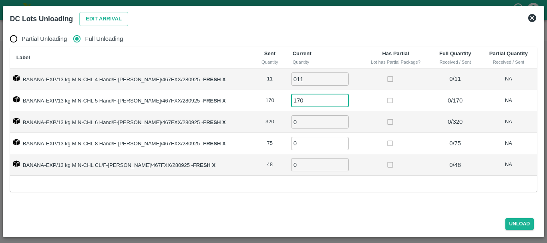
type input "170"
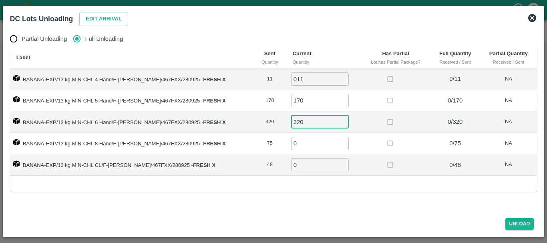
type input "320"
type input "75"
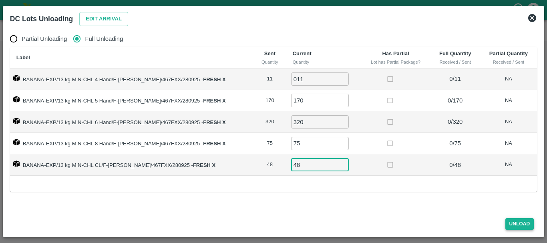
type input "48"
click at [515, 222] on button "Unload" at bounding box center [520, 224] width 29 height 12
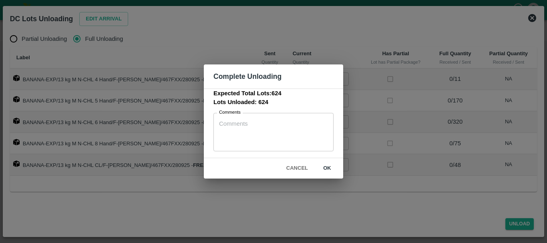
click at [332, 175] on button "ok" at bounding box center [328, 168] width 26 height 14
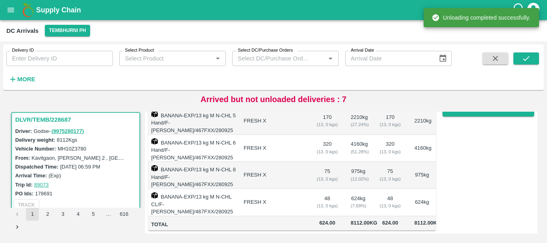
scroll to position [0, 0]
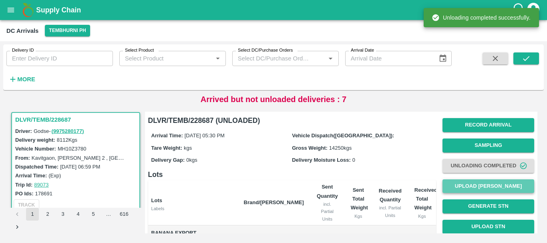
click at [464, 191] on button "Upload [PERSON_NAME]" at bounding box center [489, 187] width 92 height 14
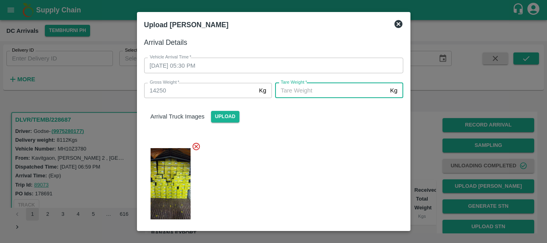
click at [309, 95] on input "[PERSON_NAME]   *" at bounding box center [331, 90] width 112 height 15
type input "5420"
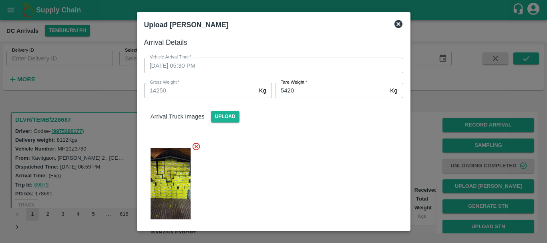
click at [317, 153] on div at bounding box center [271, 181] width 266 height 92
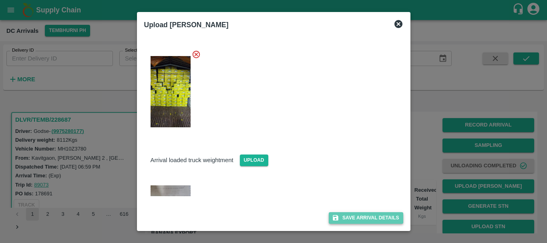
click at [344, 218] on button "Save Arrival Details" at bounding box center [366, 218] width 74 height 12
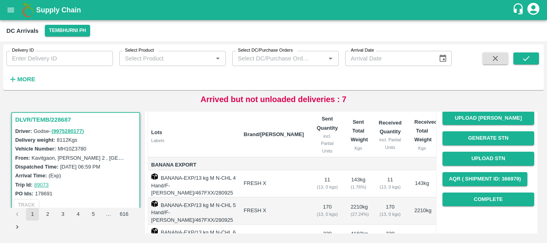
scroll to position [0, 0]
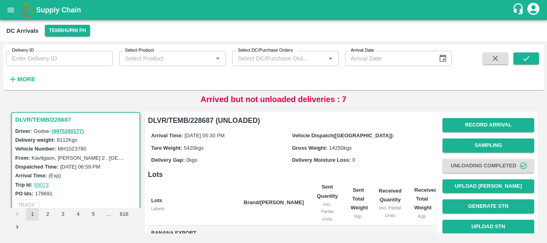
click at [397, 193] on th "Received Quantity incl. Partial Units" at bounding box center [391, 202] width 36 height 45
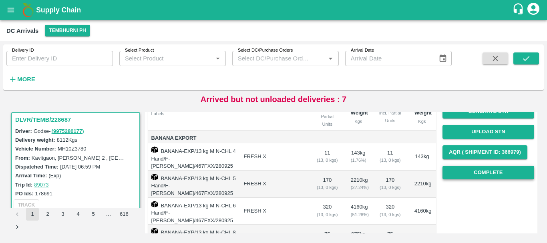
scroll to position [91, 0]
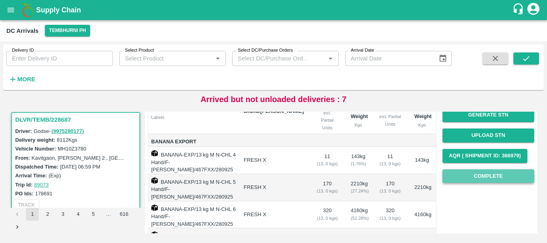
click at [461, 176] on button "Complete" at bounding box center [489, 177] width 92 height 14
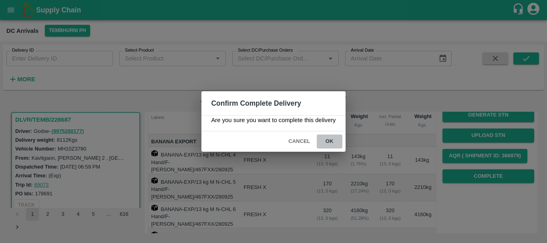
click at [333, 138] on button "ok" at bounding box center [330, 142] width 26 height 14
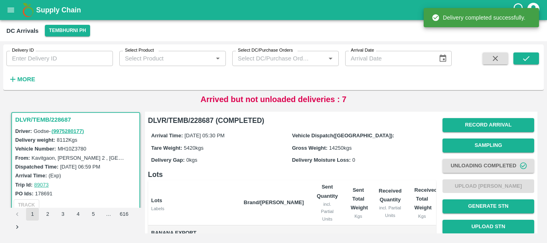
scroll to position [166, 0]
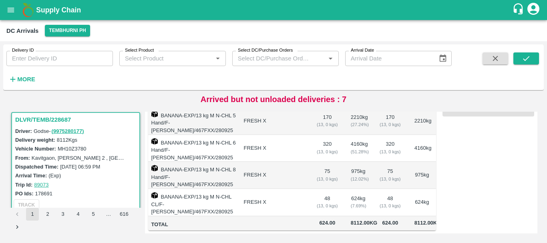
drag, startPoint x: 338, startPoint y: 192, endPoint x: 305, endPoint y: 180, distance: 34.9
click at [305, 189] on td "FRESH X" at bounding box center [274, 202] width 73 height 27
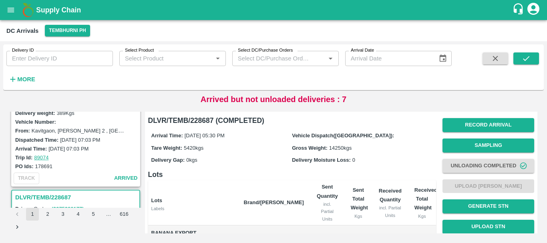
scroll to position [0, 0]
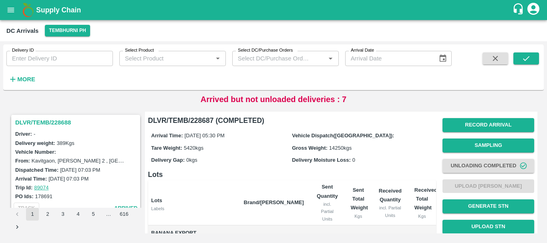
click at [55, 119] on h3 "DLVR/TEMB/228688" at bounding box center [76, 122] width 123 height 10
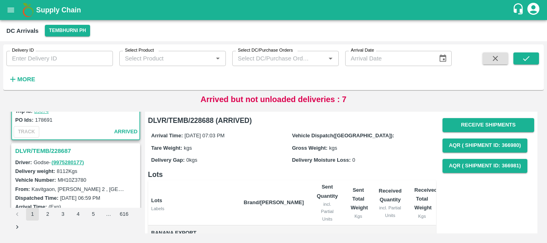
scroll to position [76, 0]
click at [55, 154] on h3 "DLVR/TEMB/228687" at bounding box center [76, 151] width 123 height 10
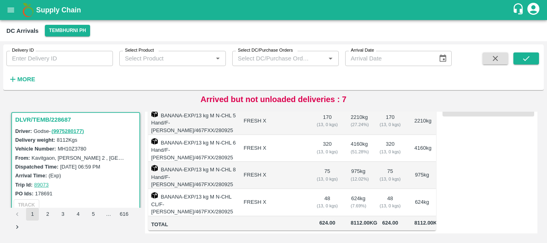
scroll to position [166, 0]
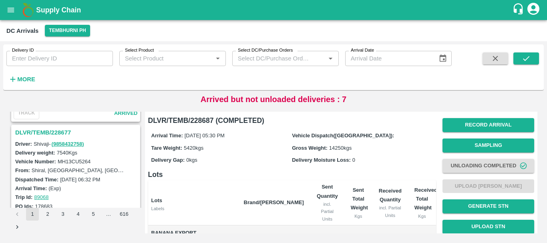
click at [57, 132] on h3 "DLVR/TEMB/228677" at bounding box center [76, 132] width 123 height 10
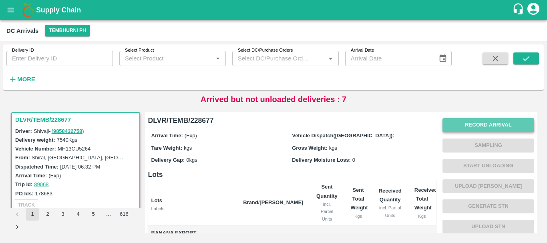
click at [463, 125] on button "Record Arrival" at bounding box center [489, 125] width 92 height 14
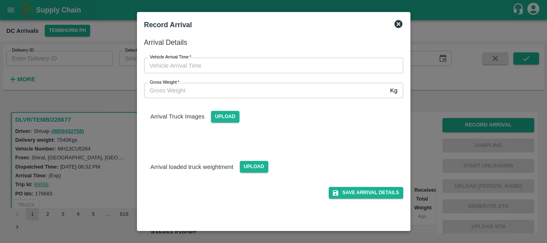
type input "DD/MM/YYYY hh:mm aa"
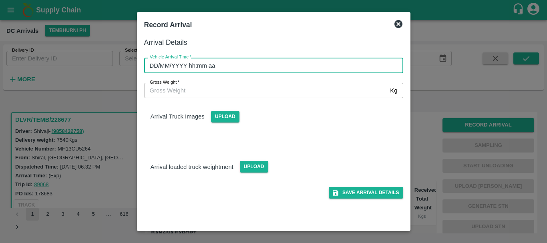
click at [344, 62] on input "DD/MM/YYYY hh:mm aa" at bounding box center [271, 65] width 254 height 15
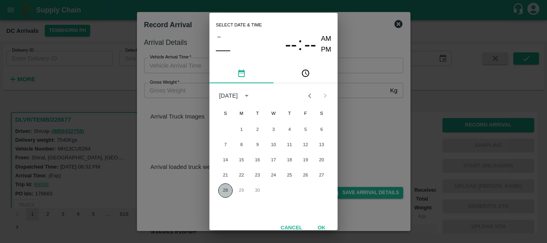
click at [226, 188] on button "28" at bounding box center [225, 191] width 14 height 14
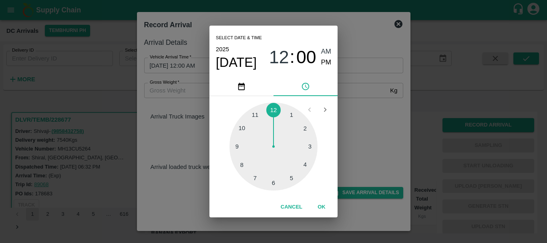
click at [270, 180] on div at bounding box center [274, 147] width 88 height 88
click at [323, 67] on span "PM" at bounding box center [326, 62] width 10 height 11
type input "28/09/2025 06:00 PM"
click at [364, 102] on div "Select date & time 2025 Sep 28 06 : 00 AM PM 05 10 15 20 25 30 35 40 45 50 55 0…" at bounding box center [273, 121] width 547 height 243
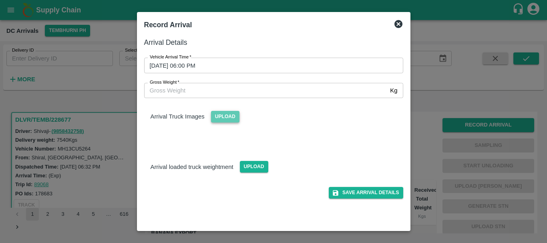
click at [234, 116] on span "Upload" at bounding box center [225, 117] width 28 height 12
click at [0, 0] on input "Upload" at bounding box center [0, 0] width 0 height 0
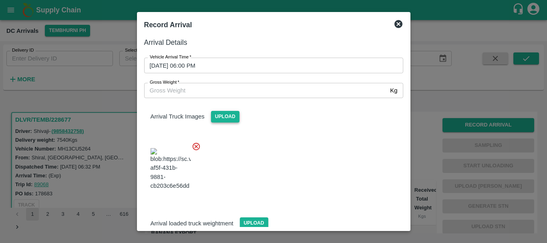
scroll to position [19, 0]
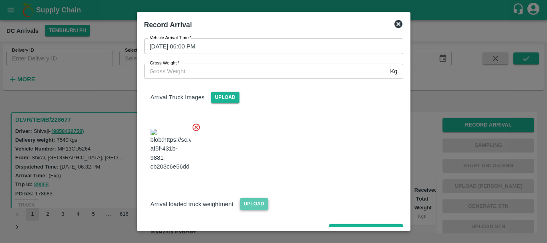
click at [253, 198] on span "Upload" at bounding box center [254, 204] width 28 height 12
click at [0, 0] on input "Upload" at bounding box center [0, 0] width 0 height 0
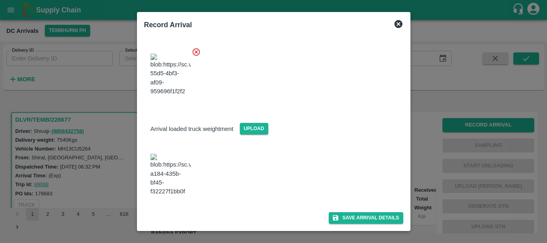
click at [180, 165] on img at bounding box center [171, 175] width 40 height 42
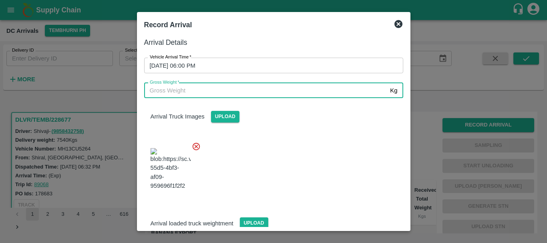
click at [193, 91] on input "Gross Weight   *" at bounding box center [265, 90] width 243 height 15
type input "13305"
click at [277, 145] on div at bounding box center [271, 166] width 266 height 63
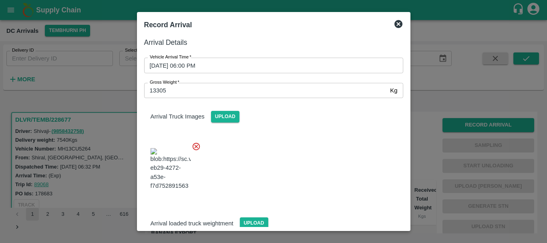
scroll to position [111, 0]
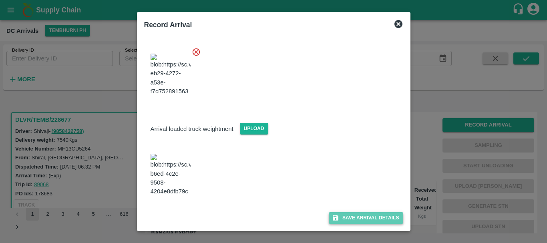
click at [347, 220] on button "Save Arrival Details" at bounding box center [366, 218] width 74 height 12
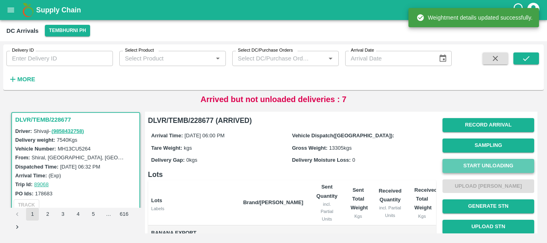
click at [452, 172] on button "Start Unloading" at bounding box center [489, 166] width 92 height 14
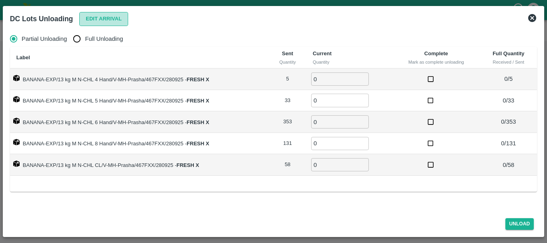
click at [99, 20] on button "Edit Arrival" at bounding box center [103, 19] width 49 height 14
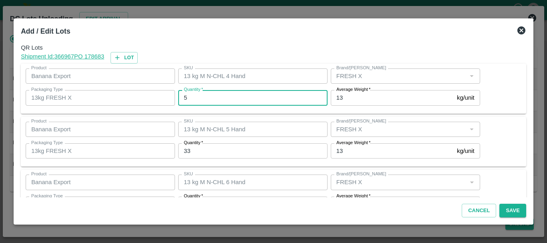
click at [205, 104] on input "5" at bounding box center [252, 97] width 149 height 15
type input "0"
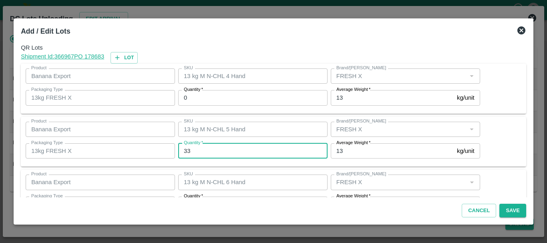
type input "4"
type input "37"
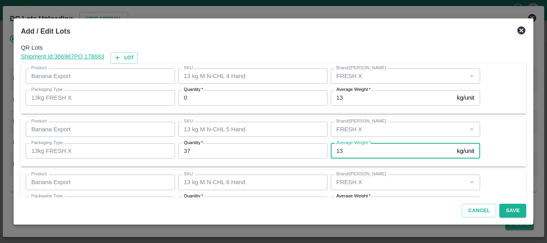
scroll to position [14, 0]
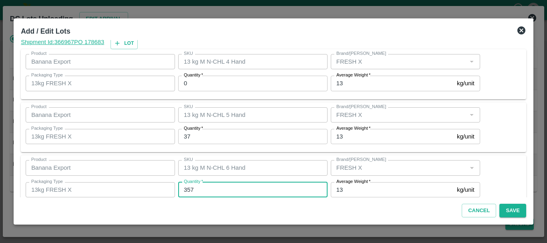
type input "357"
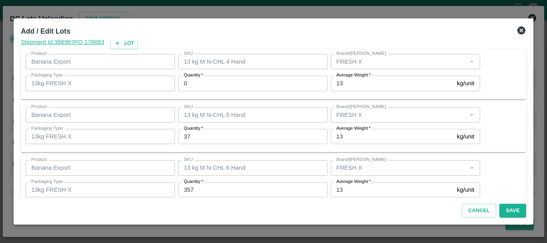
scroll to position [135, 0]
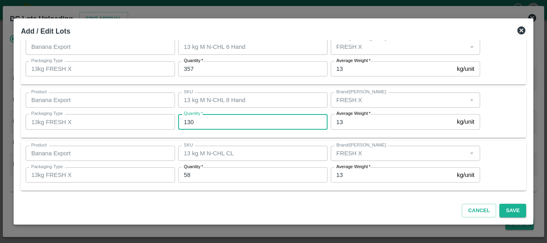
type input "130"
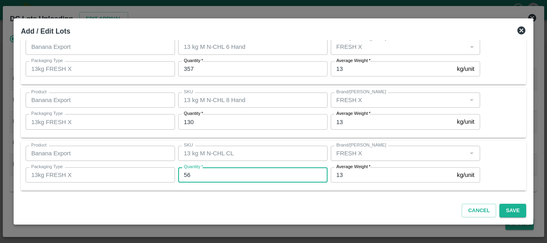
type input "56"
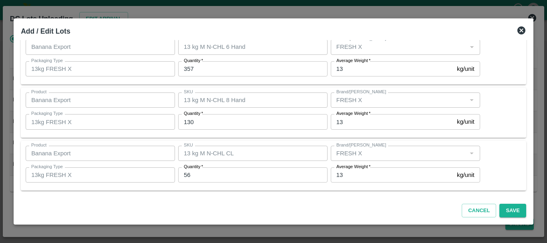
click at [270, 143] on div "SKU 13 kg M N-CHL CL SKU" at bounding box center [251, 154] width 153 height 22
click at [516, 217] on button "Save" at bounding box center [513, 211] width 26 height 14
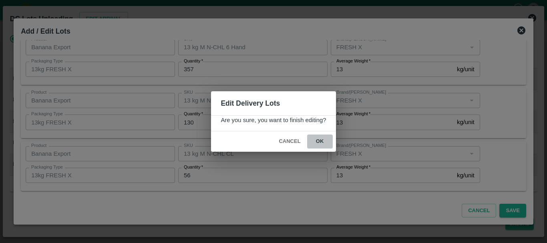
click at [323, 146] on button "ok" at bounding box center [320, 142] width 26 height 14
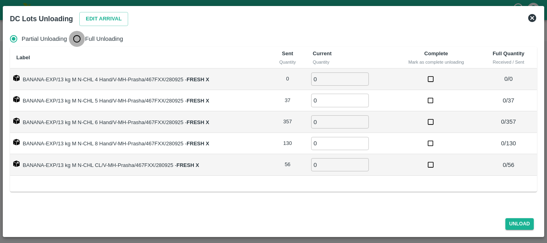
click at [77, 38] on input "Full Unloading" at bounding box center [77, 39] width 16 height 16
radio input "true"
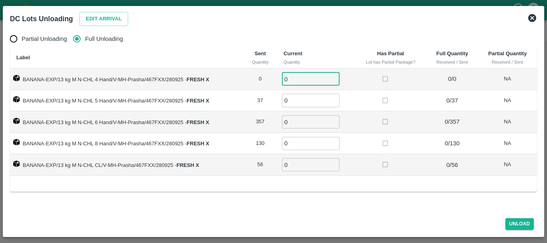
click at [292, 77] on input "0" at bounding box center [311, 79] width 58 height 13
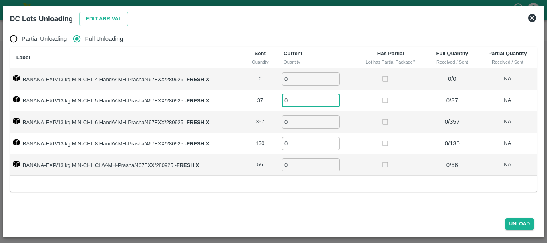
click at [290, 98] on input "0" at bounding box center [311, 100] width 58 height 13
type input "37"
type input "357"
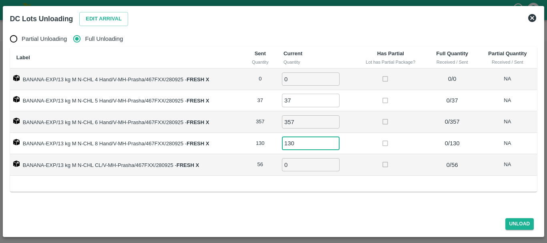
type input "130"
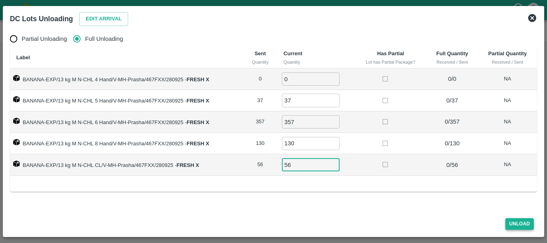
type input "56"
click at [521, 221] on button "Unload" at bounding box center [520, 224] width 29 height 12
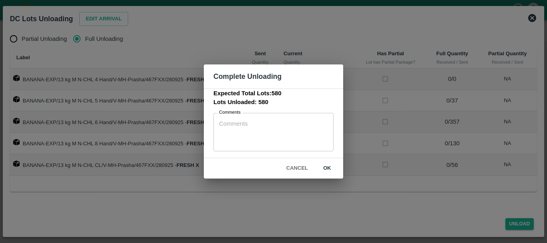
click at [329, 171] on button "ok" at bounding box center [328, 168] width 26 height 14
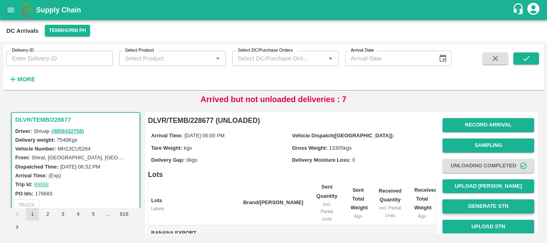
scroll to position [0, 0]
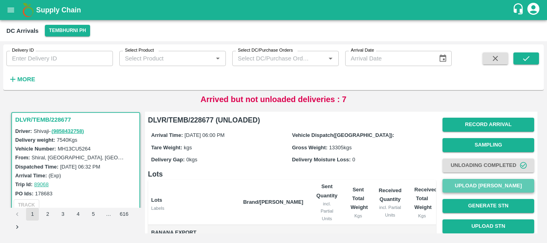
click at [481, 187] on button "Upload [PERSON_NAME]" at bounding box center [489, 186] width 92 height 14
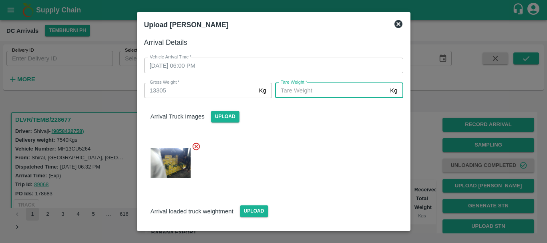
click at [345, 92] on input "[PERSON_NAME]   *" at bounding box center [331, 90] width 112 height 15
type input "5130"
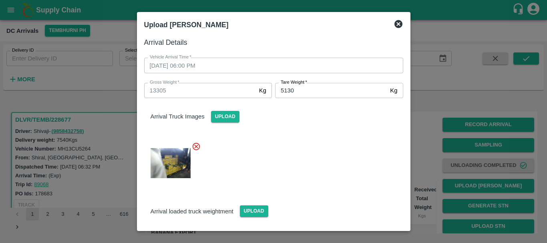
click at [350, 135] on div at bounding box center [271, 160] width 266 height 51
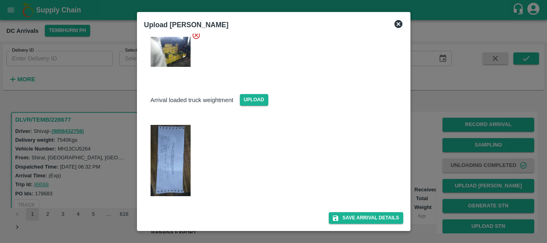
click at [359, 229] on div "Upload Tare Weight Arrival Details Vehicle Arrival Time   * 28/09/2025 06:00 PM…" at bounding box center [274, 121] width 274 height 219
click at [358, 224] on button "Save Arrival Details" at bounding box center [366, 218] width 74 height 12
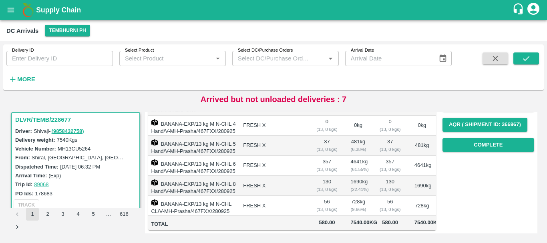
scroll to position [133, 0]
click at [468, 138] on button "Complete" at bounding box center [489, 145] width 92 height 14
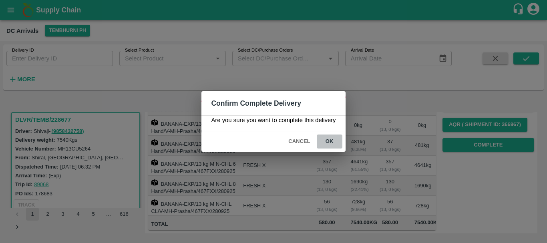
click at [328, 144] on button "ok" at bounding box center [330, 142] width 26 height 14
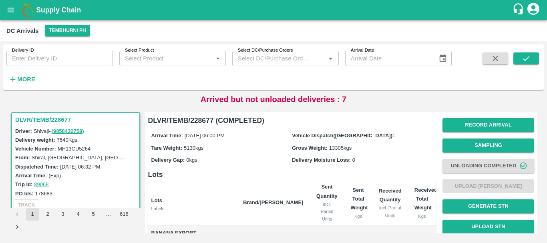
scroll to position [159, 0]
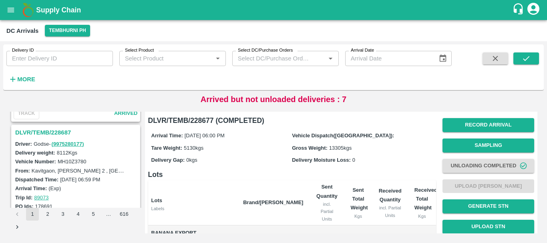
click at [62, 129] on h3 "DLVR/TEMB/228687" at bounding box center [76, 132] width 123 height 10
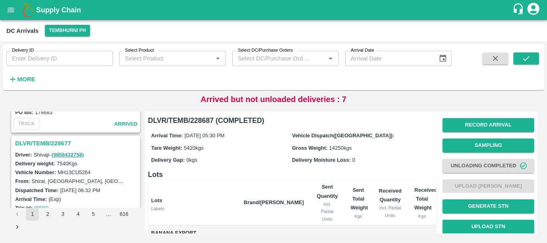
click at [63, 140] on h3 "DLVR/TEMB/228677" at bounding box center [76, 143] width 123 height 10
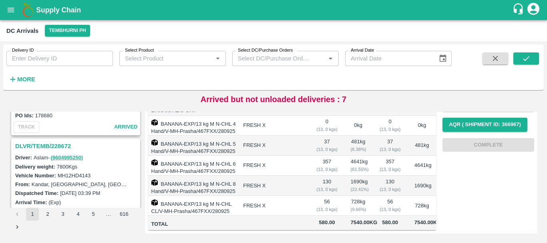
click at [46, 140] on div "DLVR/TEMB/228672" at bounding box center [75, 146] width 127 height 14
click at [48, 145] on h3 "DLVR/TEMB/228672" at bounding box center [76, 146] width 123 height 10
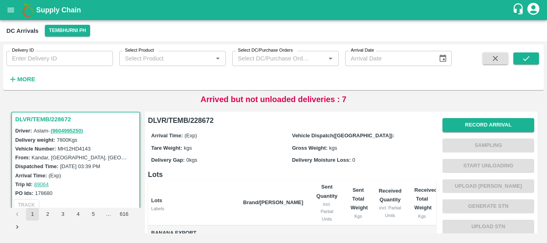
click at [440, 126] on div "Record Arrival Sampling Start Unloading Upload Tare Weight Generate STN Upload …" at bounding box center [485, 221] width 98 height 224
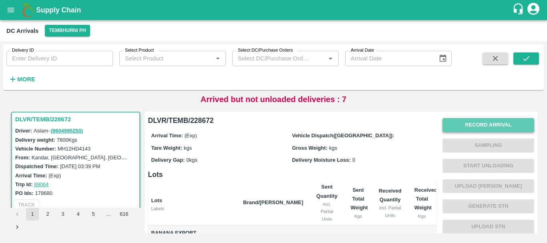
click at [466, 120] on button "Record Arrival" at bounding box center [489, 125] width 92 height 14
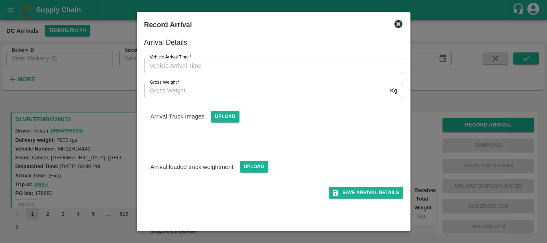
type input "DD/MM/YYYY hh:mm aa"
click at [344, 60] on input "DD/MM/YYYY hh:mm aa" at bounding box center [271, 65] width 254 height 15
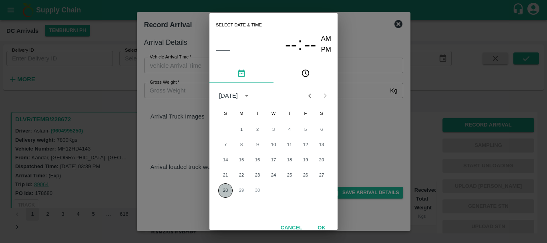
click at [225, 190] on button "28" at bounding box center [225, 191] width 14 height 14
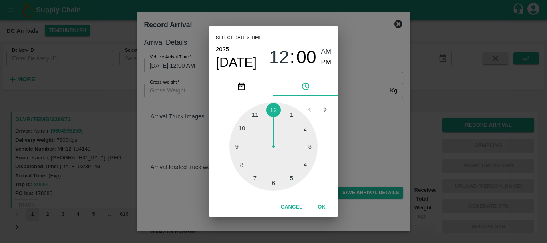
click at [309, 148] on div at bounding box center [274, 147] width 88 height 88
click at [245, 165] on div at bounding box center [274, 147] width 88 height 88
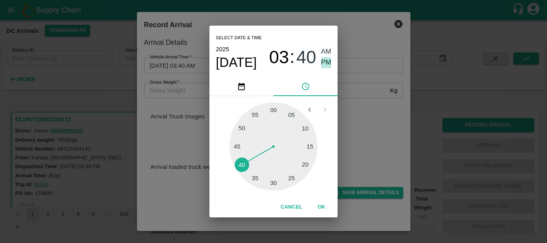
click at [323, 63] on span "PM" at bounding box center [326, 62] width 10 height 11
type input "28/09/2025 03:40 PM"
click at [350, 86] on div "Select date & time 2025 Sep 28 03 : 40 AM PM 05 10 15 20 25 30 35 40 45 50 55 0…" at bounding box center [273, 121] width 547 height 243
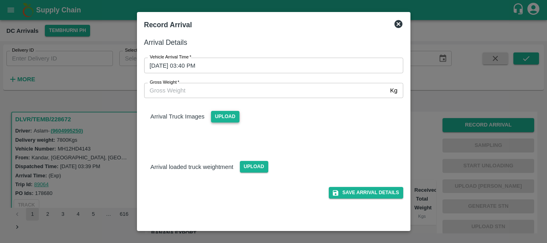
drag, startPoint x: 230, startPoint y: 110, endPoint x: 231, endPoint y: 120, distance: 10.1
click at [231, 120] on div "Upload" at bounding box center [222, 114] width 35 height 18
click at [231, 120] on span "Upload" at bounding box center [225, 117] width 28 height 12
click at [0, 0] on input "Upload" at bounding box center [0, 0] width 0 height 0
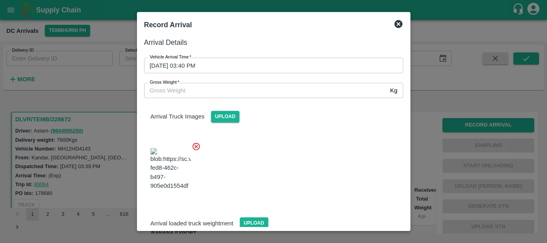
scroll to position [61, 0]
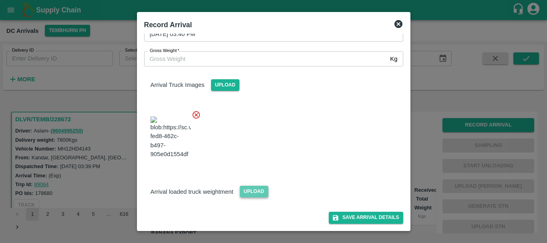
click at [255, 192] on span "Upload" at bounding box center [254, 192] width 28 height 12
click at [0, 0] on input "Upload" at bounding box center [0, 0] width 0 height 0
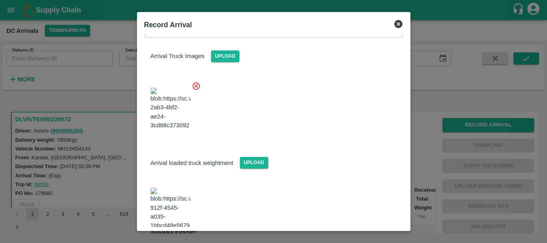
scroll to position [153, 0]
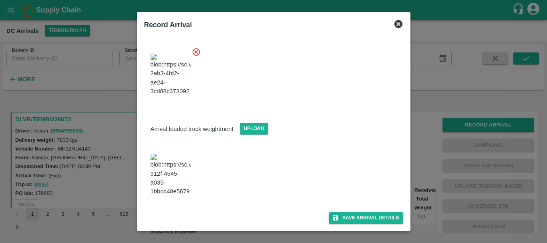
click at [168, 154] on img at bounding box center [171, 175] width 40 height 42
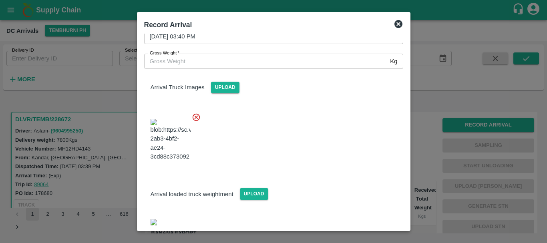
scroll to position [25, 0]
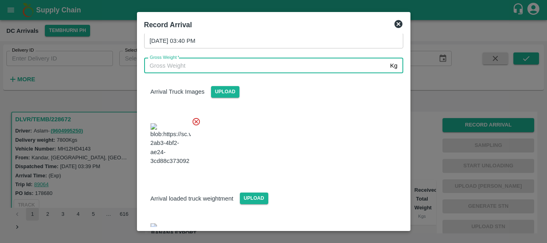
click at [246, 62] on input "Gross Weight   *" at bounding box center [265, 65] width 243 height 15
type input "13800"
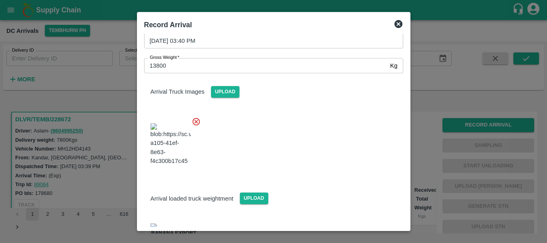
click at [306, 136] on div at bounding box center [271, 142] width 266 height 63
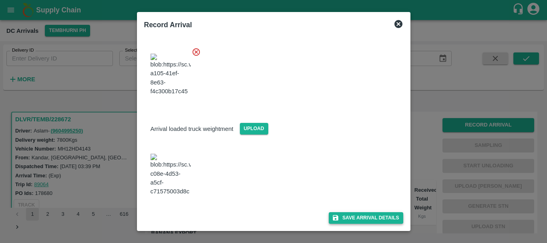
click at [365, 216] on button "Save Arrival Details" at bounding box center [366, 218] width 74 height 12
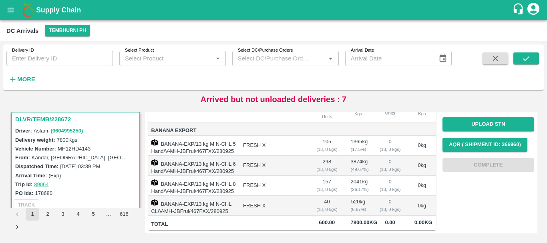
scroll to position [0, 0]
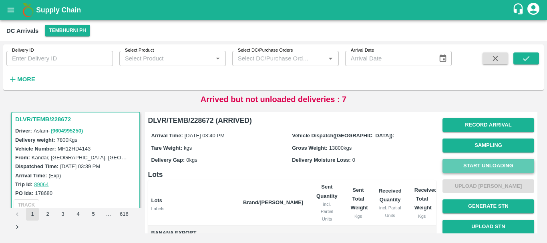
click at [473, 170] on button "Start Unloading" at bounding box center [489, 166] width 92 height 14
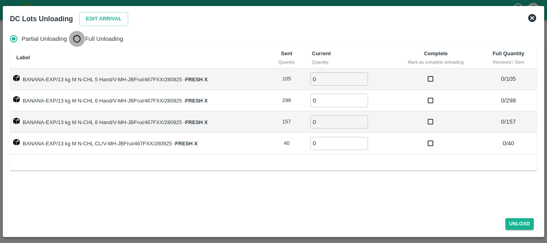
click at [80, 42] on input "Full Unloading" at bounding box center [77, 39] width 16 height 16
radio input "true"
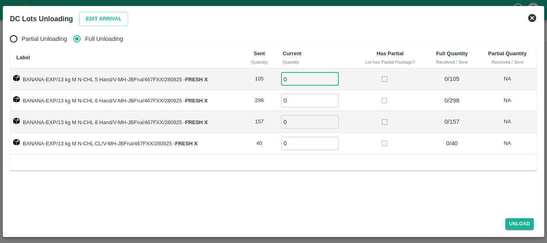
click at [300, 78] on input "0" at bounding box center [310, 79] width 58 height 13
click at [105, 27] on div "DC Lots Unloading Edit Arrival" at bounding box center [264, 17] width 521 height 21
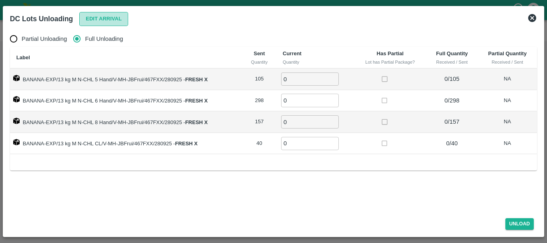
click at [104, 25] on button "Edit Arrival" at bounding box center [103, 19] width 49 height 14
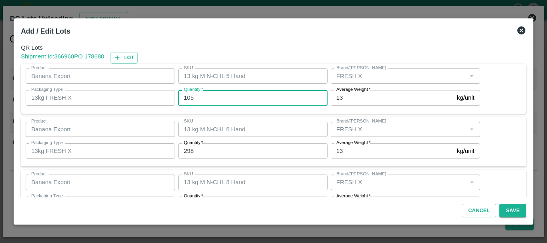
click at [239, 100] on input "105" at bounding box center [252, 97] width 149 height 15
type input "1"
type input "18"
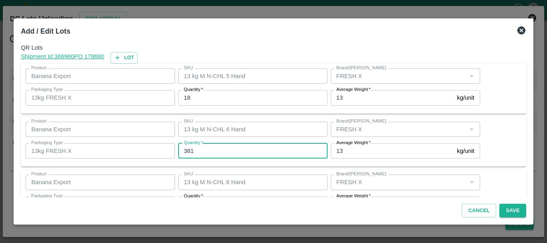
type input "381"
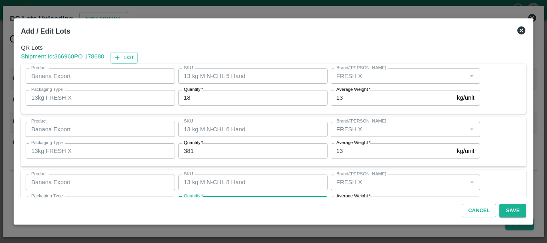
scroll to position [14, 0]
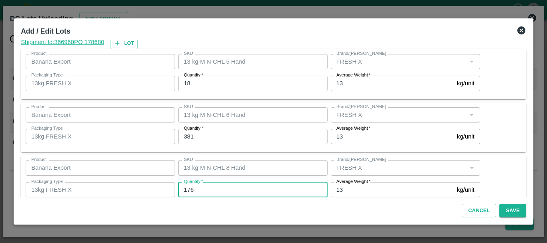
type input "176"
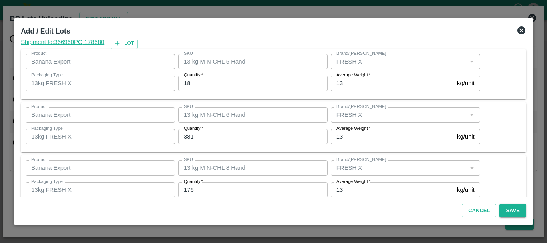
scroll to position [82, 0]
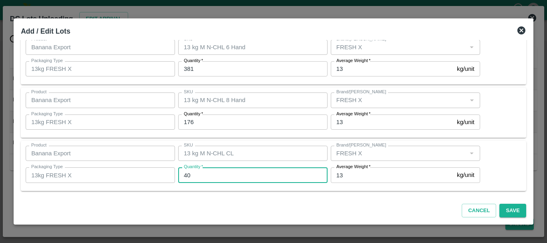
type input "3"
type input "25"
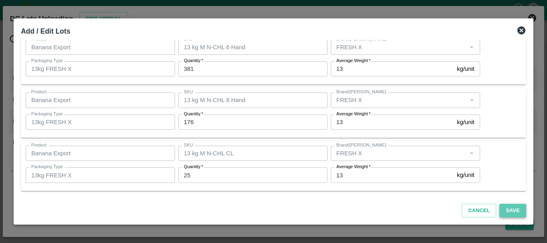
click at [517, 210] on button "Save" at bounding box center [513, 211] width 26 height 14
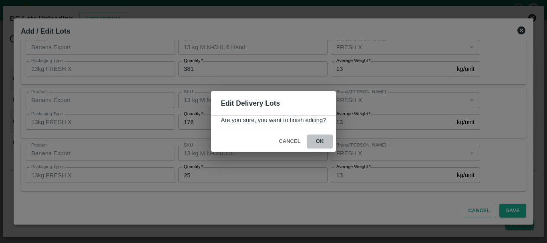
click at [313, 141] on button "ok" at bounding box center [320, 142] width 26 height 14
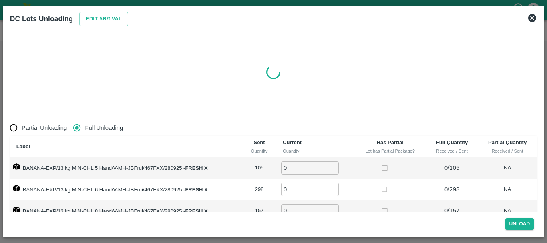
radio input "true"
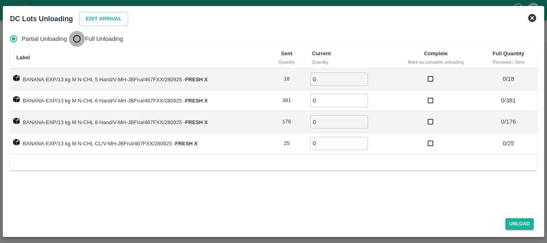
click at [74, 38] on input "Full Unloading" at bounding box center [77, 39] width 16 height 16
radio input "true"
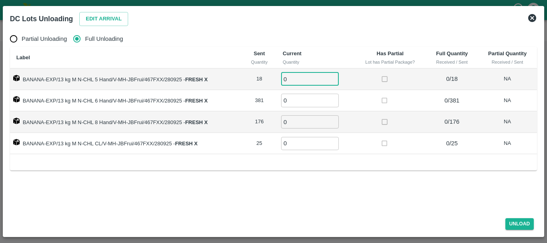
click at [291, 77] on input "0" at bounding box center [310, 79] width 58 height 13
type input "018"
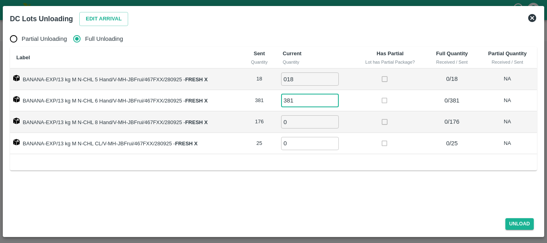
type input "381"
type input "176"
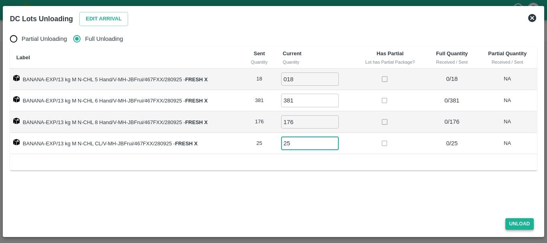
type input "25"
click at [511, 221] on button "Unload" at bounding box center [520, 224] width 29 height 12
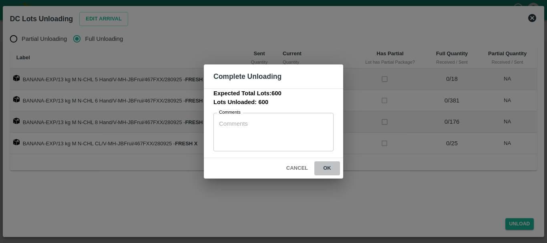
click at [329, 169] on button "ok" at bounding box center [328, 168] width 26 height 14
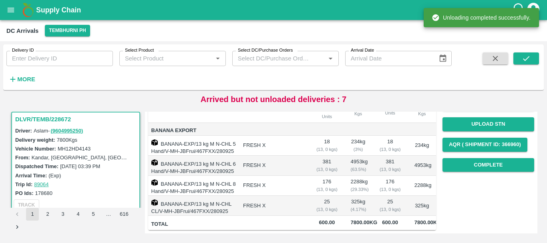
scroll to position [0, 0]
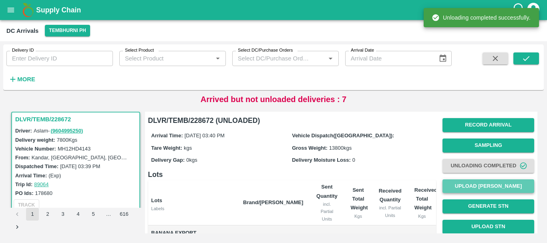
click at [454, 183] on button "Upload [PERSON_NAME]" at bounding box center [489, 187] width 92 height 14
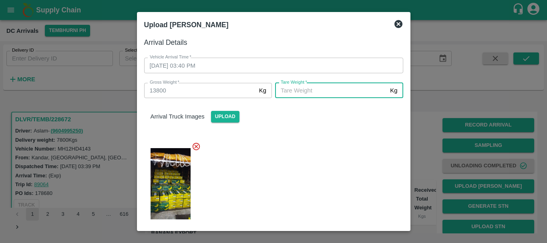
click at [342, 85] on input "[PERSON_NAME]   *" at bounding box center [331, 90] width 112 height 15
type input "5140"
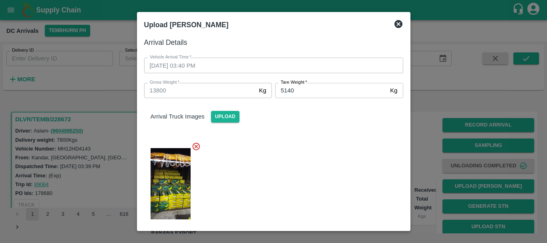
click at [325, 176] on div at bounding box center [271, 181] width 266 height 92
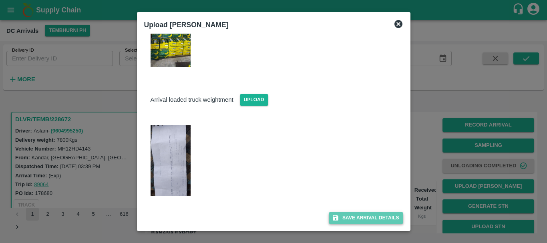
click at [362, 215] on button "Save Arrival Details" at bounding box center [366, 218] width 74 height 12
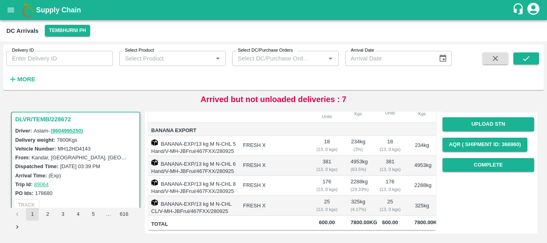
scroll to position [131, 0]
click at [458, 158] on button "Complete" at bounding box center [489, 165] width 92 height 14
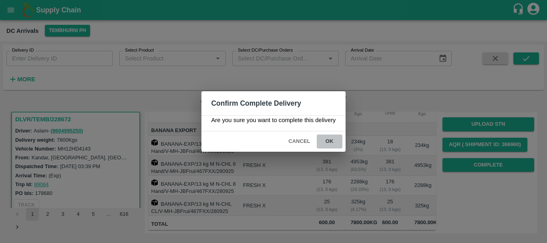
click at [340, 146] on button "ok" at bounding box center [330, 142] width 26 height 14
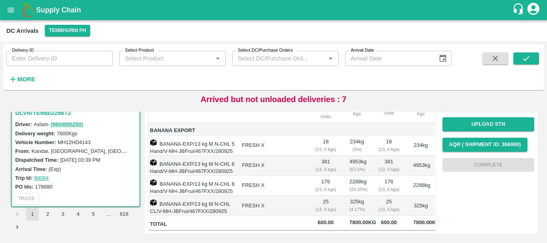
scroll to position [182, 0]
